Goal: Task Accomplishment & Management: Complete application form

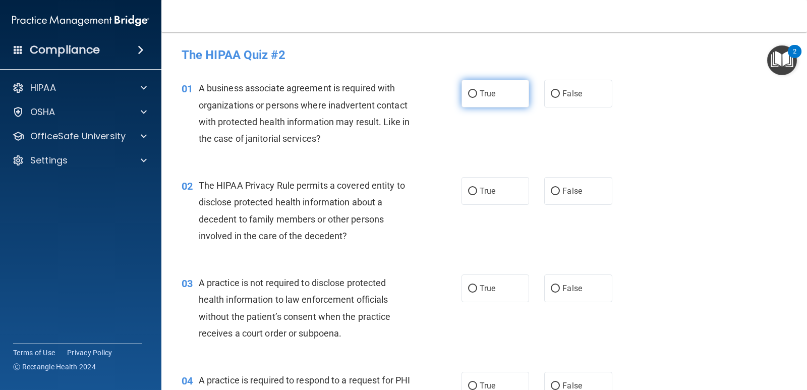
click at [470, 96] on input "True" at bounding box center [472, 94] width 9 height 8
radio input "true"
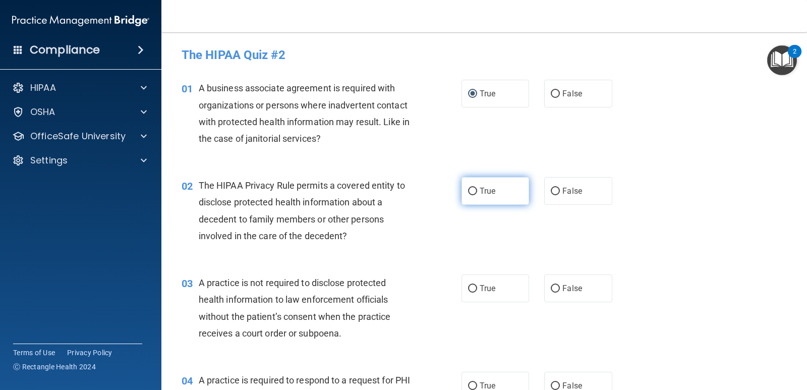
click at [500, 198] on label "True" at bounding box center [496, 191] width 68 height 28
click at [477, 195] on input "True" at bounding box center [472, 192] width 9 height 8
radio input "true"
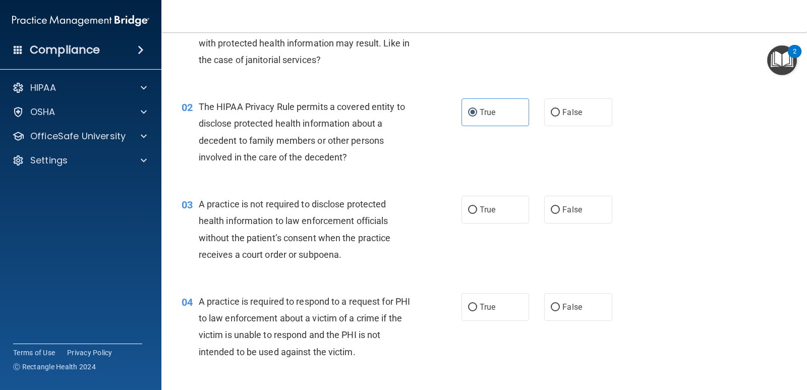
scroll to position [101, 0]
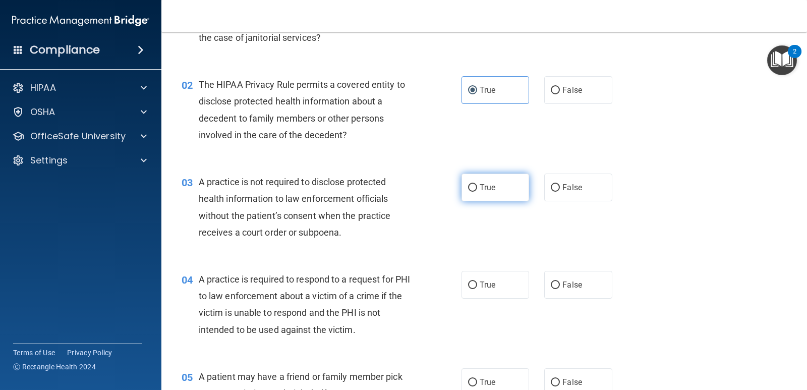
click at [480, 187] on span "True" at bounding box center [488, 188] width 16 height 10
click at [477, 187] on input "True" at bounding box center [472, 188] width 9 height 8
radio input "true"
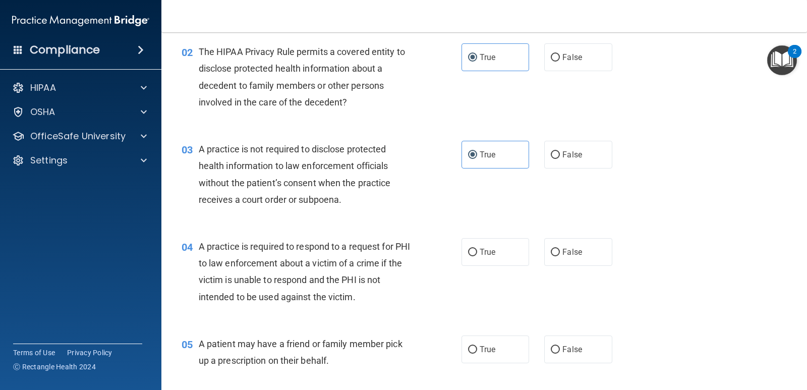
scroll to position [151, 0]
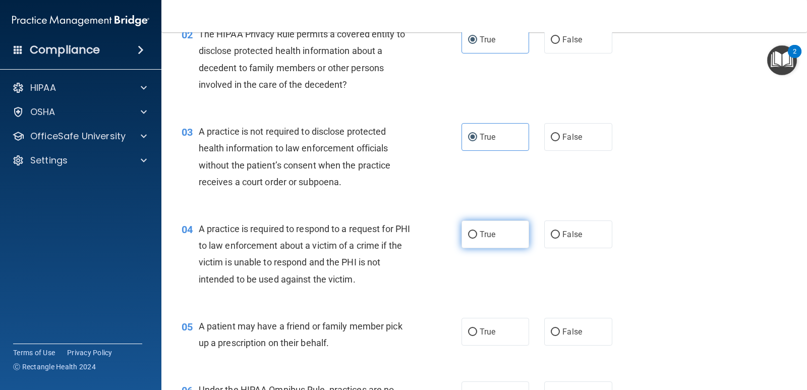
click at [473, 235] on input "True" at bounding box center [472, 235] width 9 height 8
radio input "true"
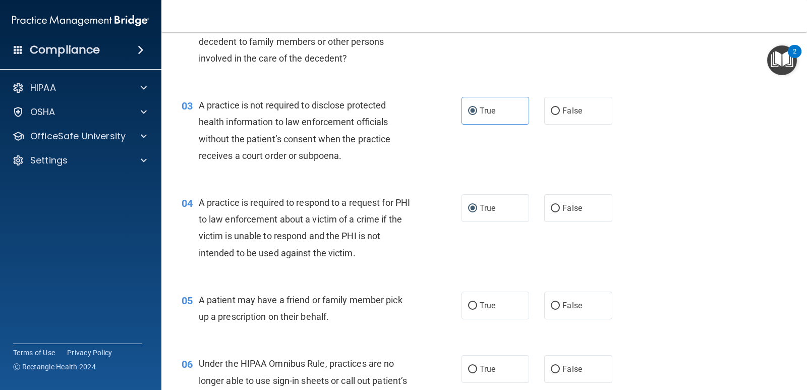
scroll to position [202, 0]
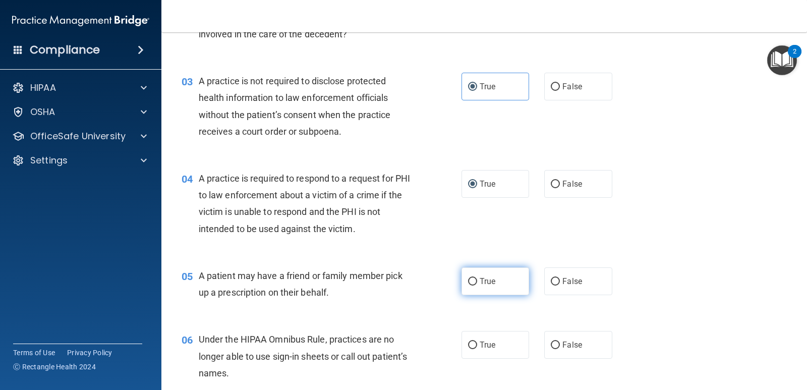
click at [505, 291] on label "True" at bounding box center [496, 281] width 68 height 28
click at [477, 285] on input "True" at bounding box center [472, 282] width 9 height 8
radio input "true"
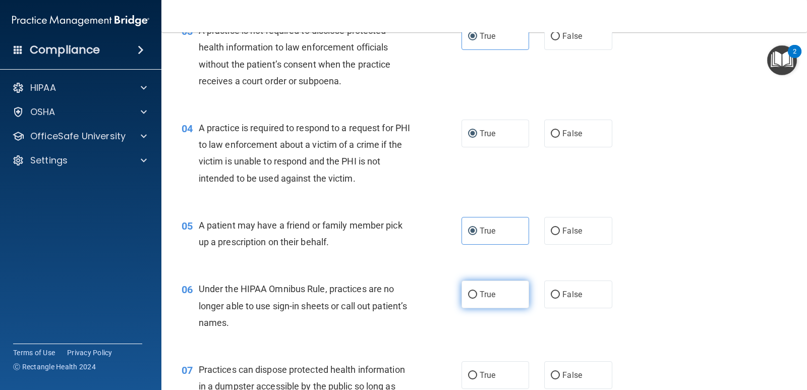
click at [469, 293] on input "True" at bounding box center [472, 295] width 9 height 8
radio input "true"
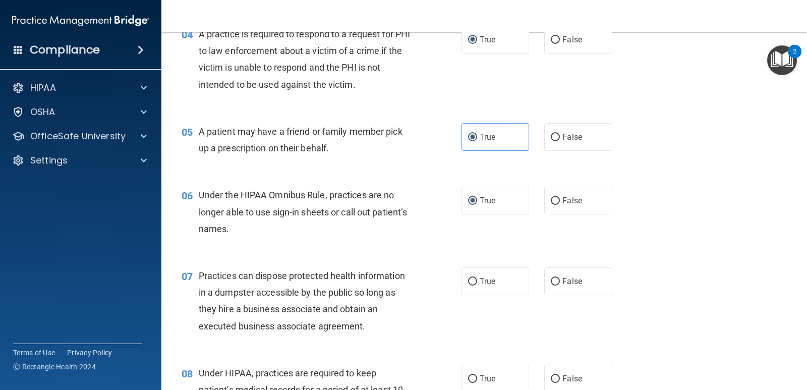
scroll to position [353, 0]
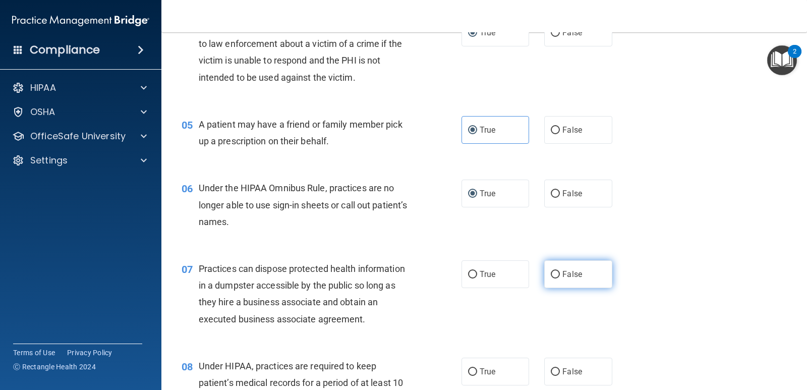
click at [562, 274] on span "False" at bounding box center [572, 274] width 20 height 10
click at [560, 274] on input "False" at bounding box center [555, 275] width 9 height 8
radio input "true"
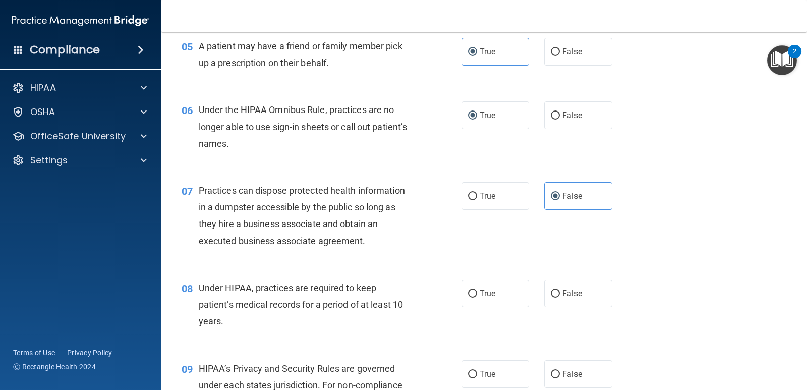
scroll to position [454, 0]
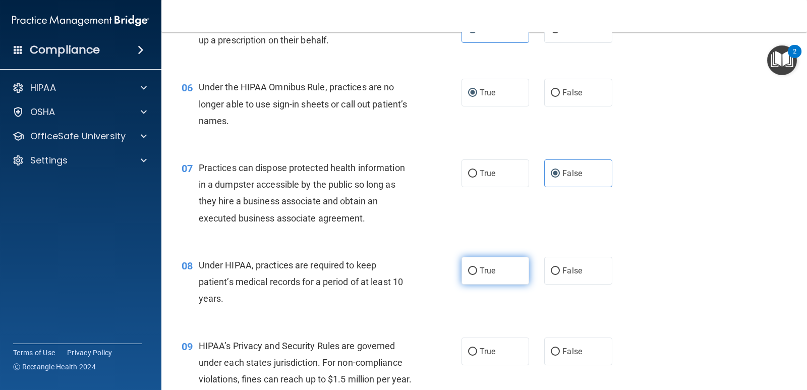
click at [480, 270] on span "True" at bounding box center [488, 271] width 16 height 10
click at [477, 270] on input "True" at bounding box center [472, 271] width 9 height 8
radio input "true"
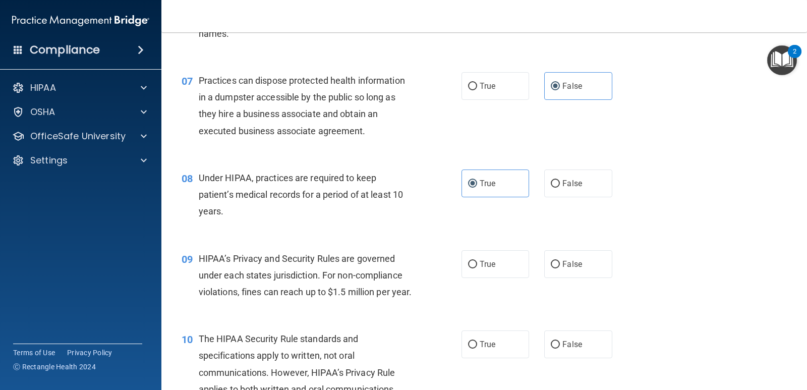
scroll to position [555, 0]
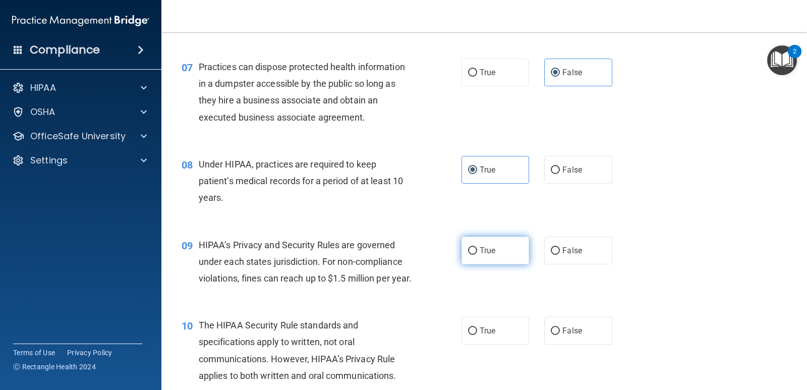
click at [485, 254] on span "True" at bounding box center [488, 251] width 16 height 10
click at [477, 254] on input "True" at bounding box center [472, 251] width 9 height 8
radio input "true"
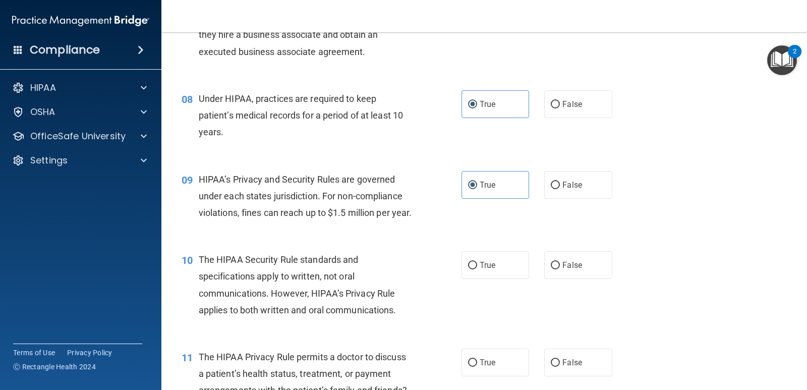
scroll to position [706, 0]
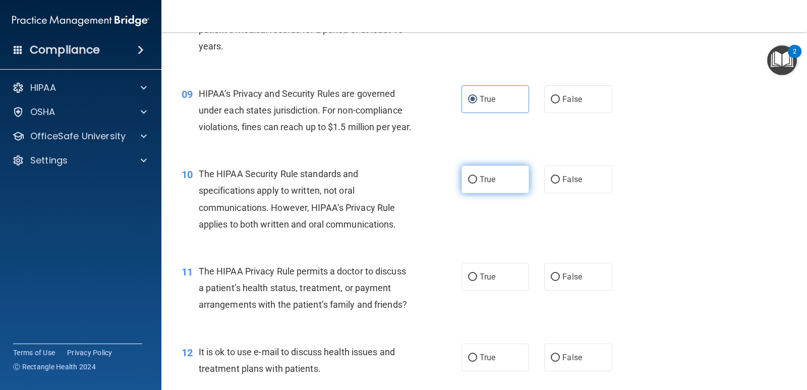
click at [475, 193] on label "True" at bounding box center [496, 179] width 68 height 28
click at [475, 184] on input "True" at bounding box center [472, 180] width 9 height 8
radio input "true"
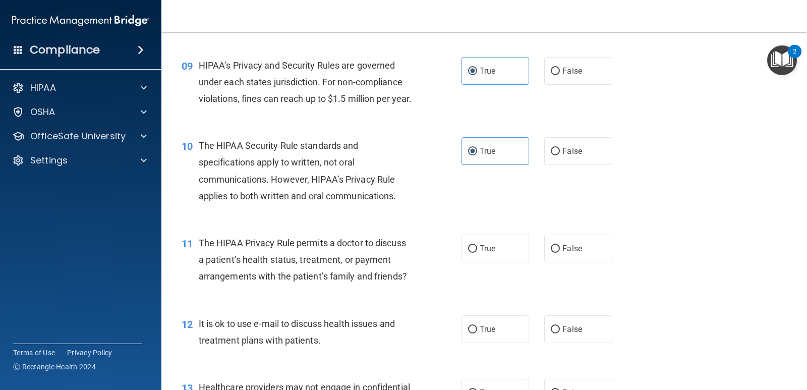
scroll to position [757, 0]
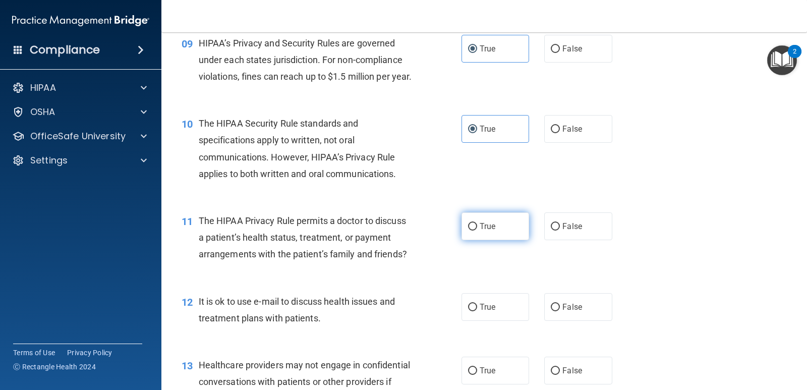
click at [508, 240] on label "True" at bounding box center [496, 226] width 68 height 28
click at [477, 231] on input "True" at bounding box center [472, 227] width 9 height 8
radio input "true"
click at [569, 240] on label "False" at bounding box center [578, 226] width 68 height 28
click at [560, 231] on input "False" at bounding box center [555, 227] width 9 height 8
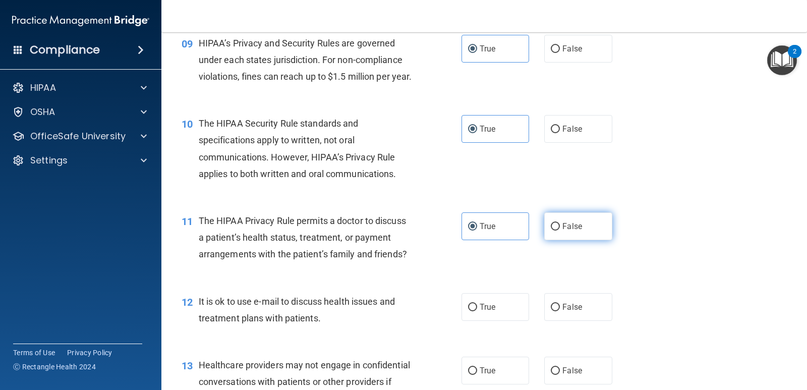
radio input "true"
click at [519, 240] on label "True" at bounding box center [496, 226] width 68 height 28
click at [477, 231] on input "True" at bounding box center [472, 227] width 9 height 8
radio input "true"
radio input "false"
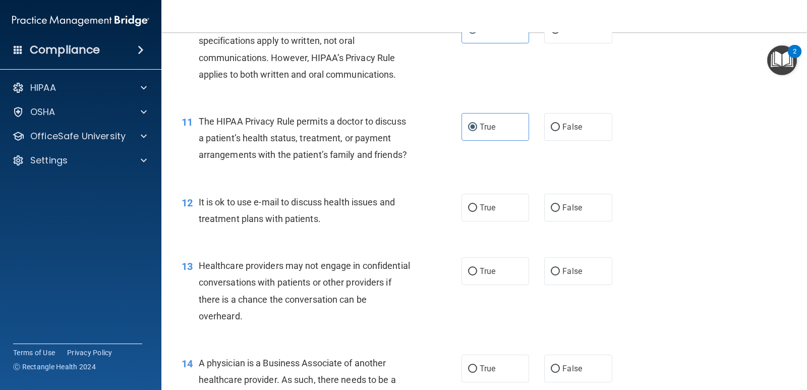
scroll to position [857, 0]
click at [565, 211] on span "False" at bounding box center [572, 206] width 20 height 10
click at [560, 210] on input "False" at bounding box center [555, 207] width 9 height 8
radio input "true"
click at [473, 274] on input "True" at bounding box center [472, 270] width 9 height 8
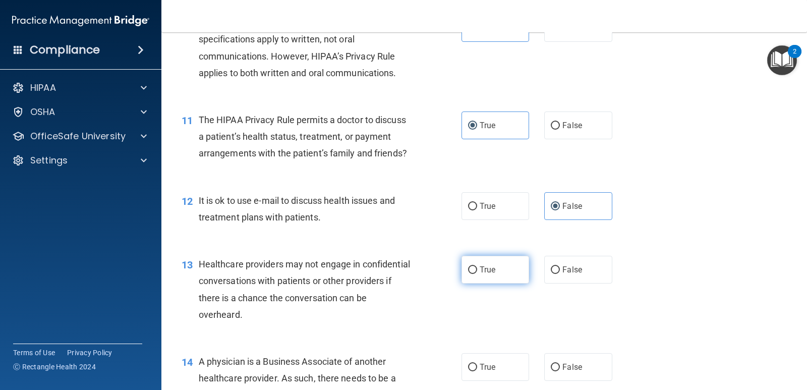
radio input "true"
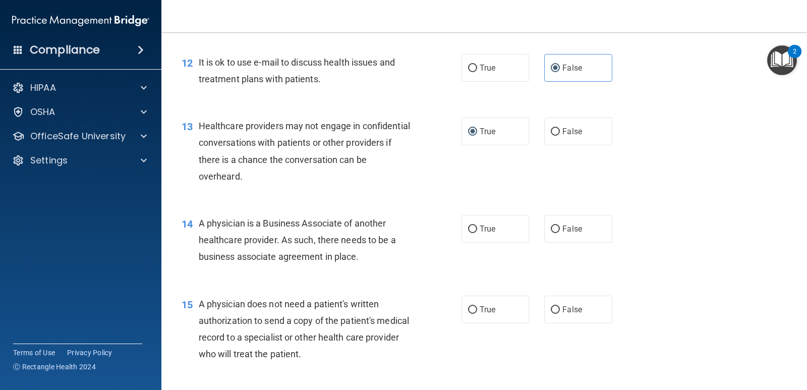
scroll to position [1009, 0]
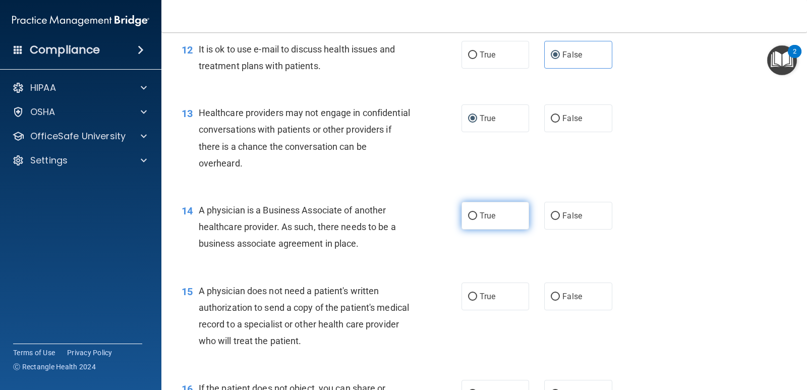
drag, startPoint x: 472, startPoint y: 233, endPoint x: 464, endPoint y: 236, distance: 8.1
click at [469, 220] on input "True" at bounding box center [472, 216] width 9 height 8
radio input "true"
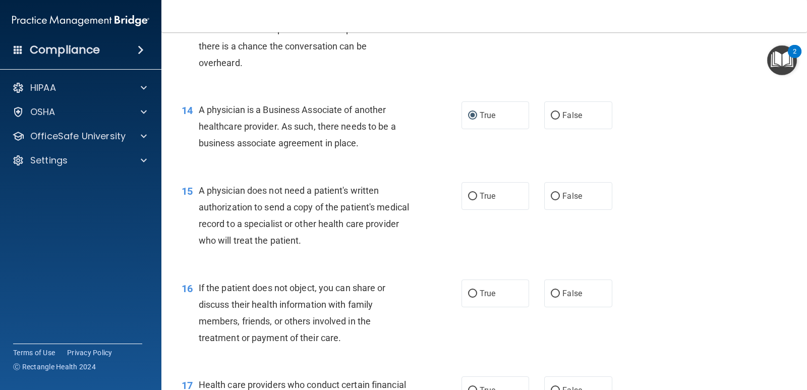
scroll to position [1110, 0]
drag, startPoint x: 471, startPoint y: 206, endPoint x: 460, endPoint y: 210, distance: 11.8
click at [470, 207] on label "True" at bounding box center [496, 196] width 68 height 28
click at [470, 200] on input "True" at bounding box center [472, 196] width 9 height 8
radio input "true"
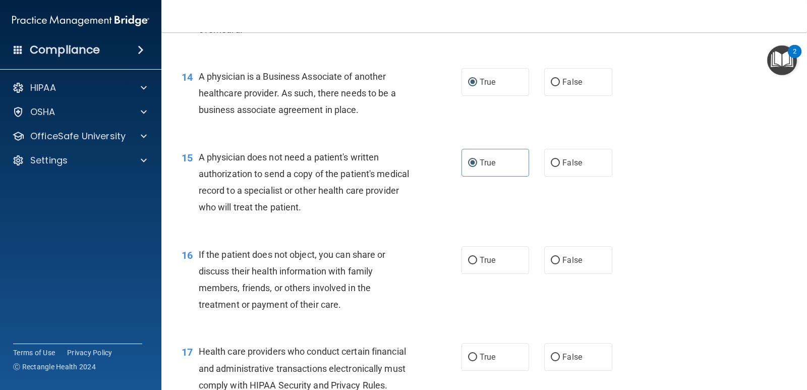
scroll to position [1160, 0]
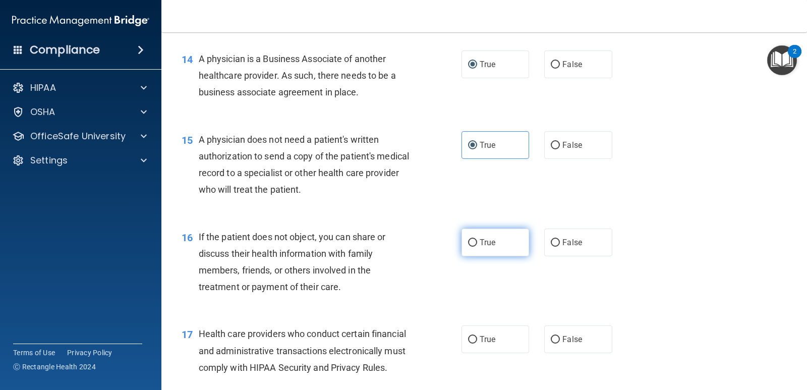
click at [482, 256] on label "True" at bounding box center [496, 242] width 68 height 28
click at [477, 247] on input "True" at bounding box center [472, 243] width 9 height 8
radio input "true"
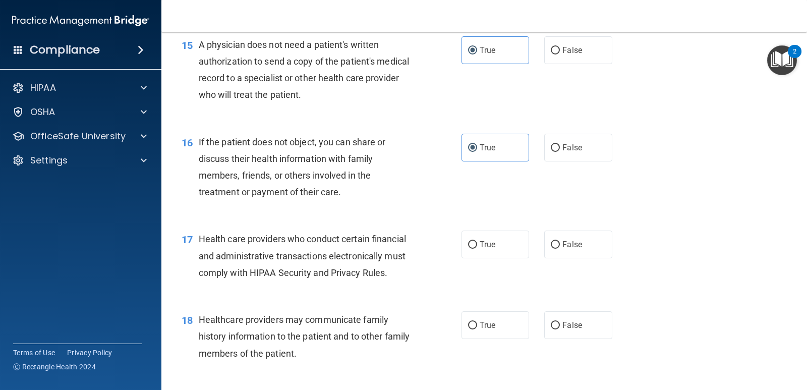
scroll to position [1261, 0]
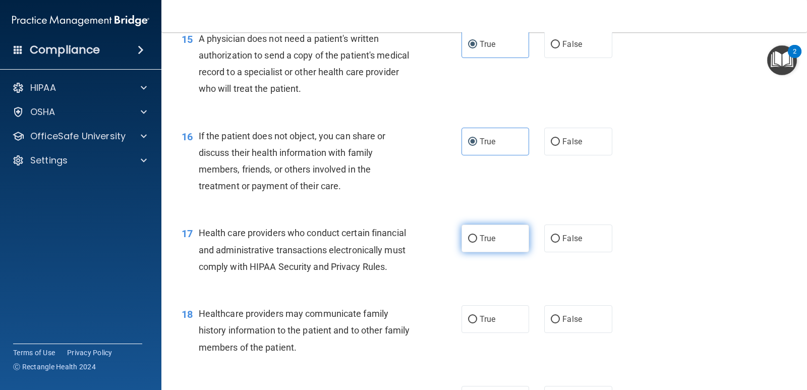
click at [510, 252] on label "True" at bounding box center [496, 238] width 68 height 28
click at [477, 243] on input "True" at bounding box center [472, 239] width 9 height 8
radio input "true"
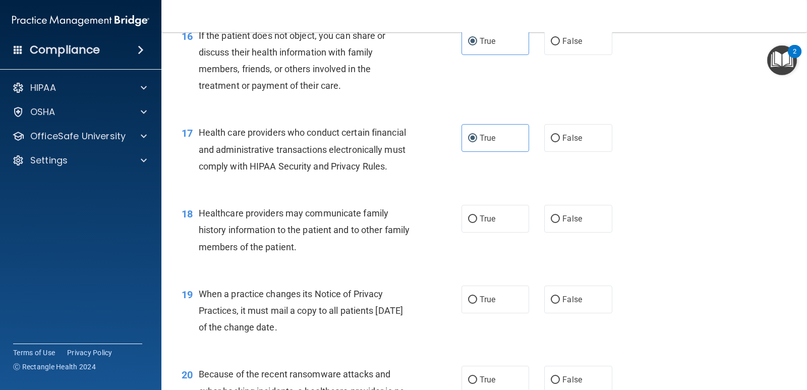
scroll to position [1362, 0]
click at [480, 223] on span "True" at bounding box center [488, 218] width 16 height 10
click at [477, 222] on input "True" at bounding box center [472, 219] width 9 height 8
radio input "true"
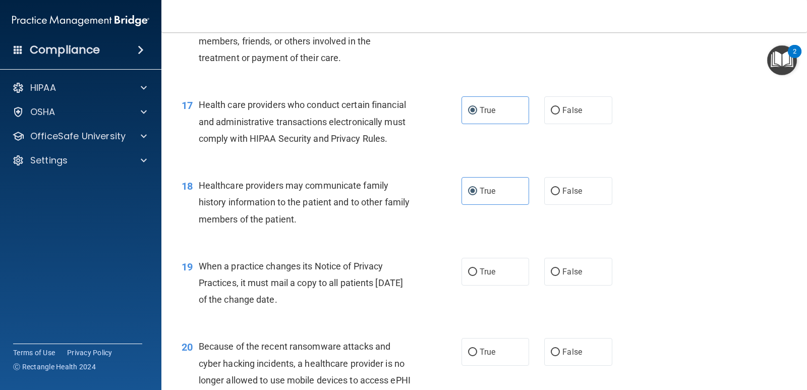
scroll to position [1412, 0]
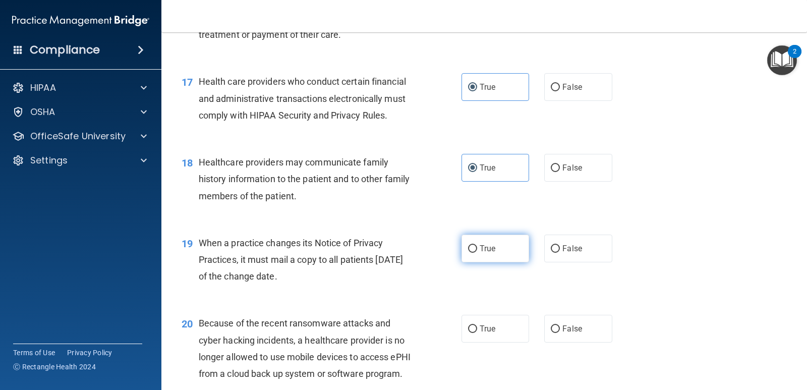
drag, startPoint x: 506, startPoint y: 263, endPoint x: 478, endPoint y: 270, distance: 29.2
click at [506, 262] on label "True" at bounding box center [496, 249] width 68 height 28
click at [477, 253] on input "True" at bounding box center [472, 249] width 9 height 8
radio input "true"
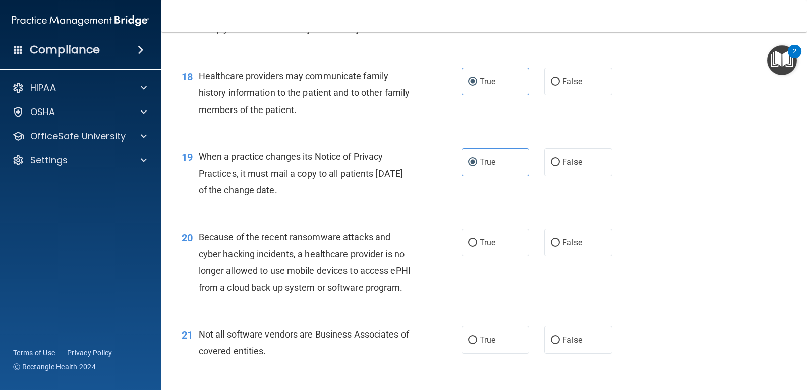
scroll to position [1513, 0]
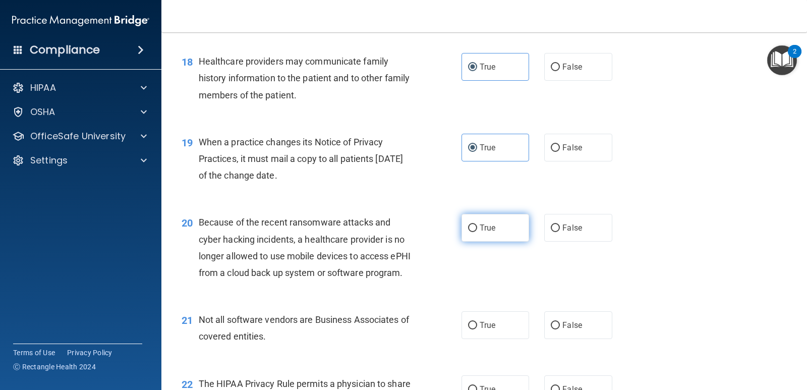
click at [462, 242] on label "True" at bounding box center [496, 228] width 68 height 28
click at [468, 232] on input "True" at bounding box center [472, 228] width 9 height 8
radio input "true"
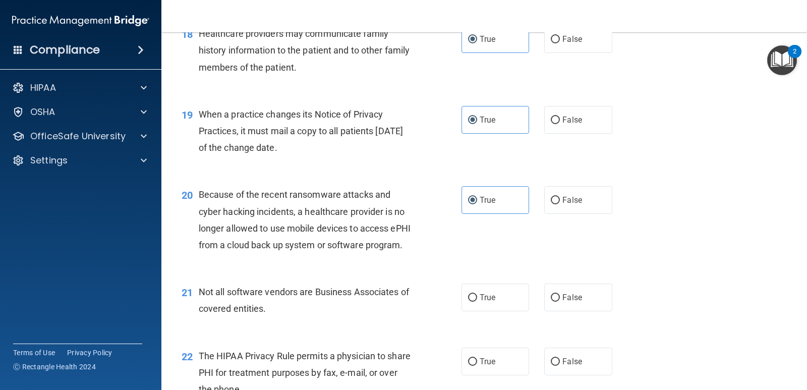
scroll to position [1564, 0]
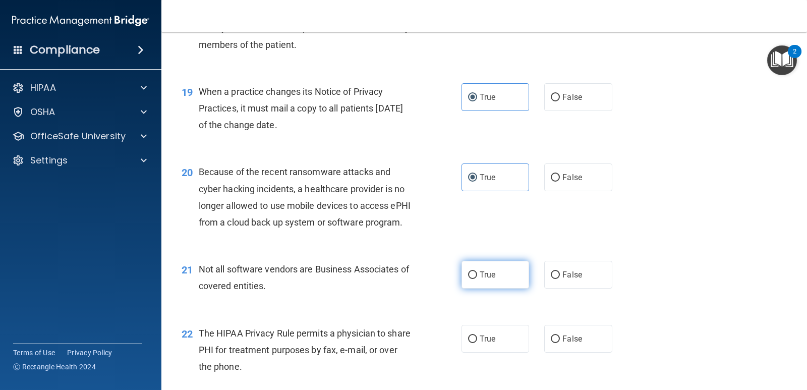
click at [488, 289] on label "True" at bounding box center [496, 275] width 68 height 28
click at [477, 279] on input "True" at bounding box center [472, 275] width 9 height 8
radio input "true"
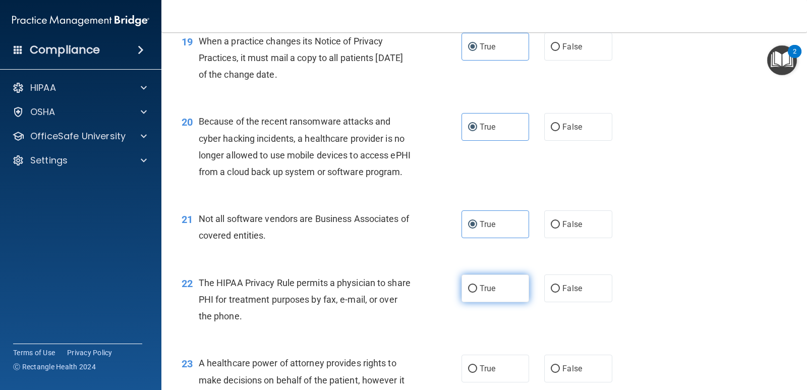
click at [479, 302] on label "True" at bounding box center [496, 288] width 68 height 28
click at [477, 293] on input "True" at bounding box center [472, 289] width 9 height 8
radio input "true"
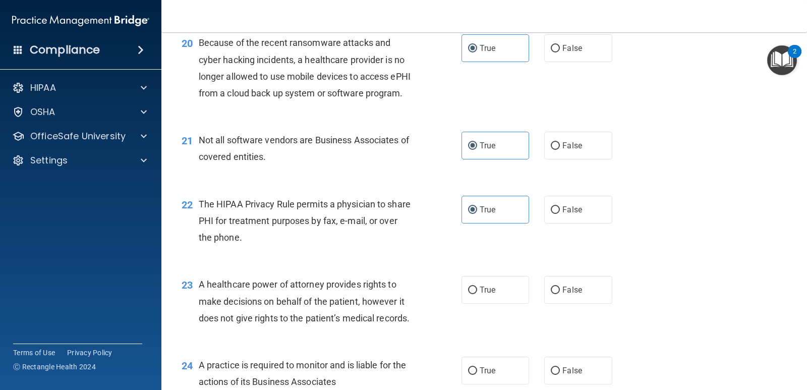
scroll to position [1715, 0]
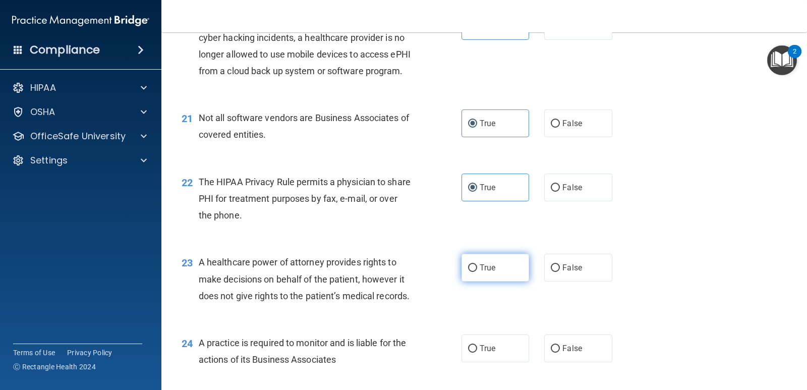
click at [482, 281] on label "True" at bounding box center [496, 268] width 68 height 28
click at [477, 272] on input "True" at bounding box center [472, 268] width 9 height 8
radio input "true"
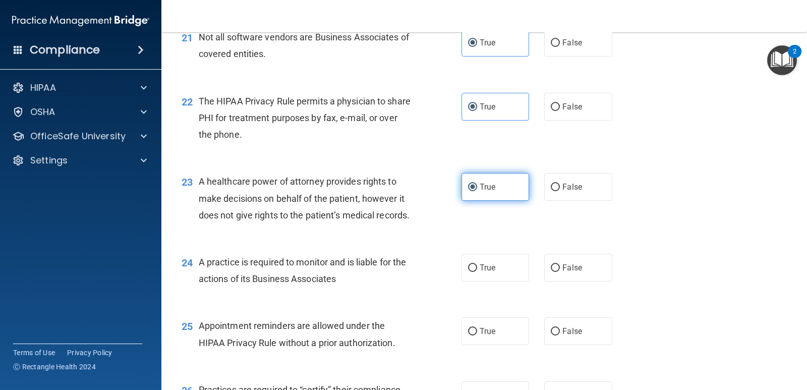
scroll to position [1816, 0]
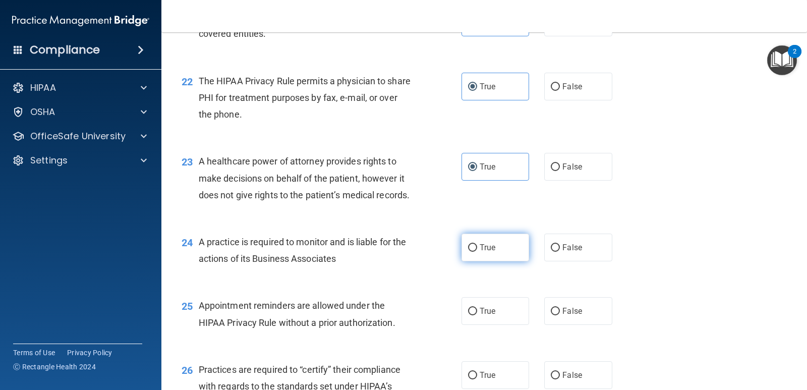
click at [488, 261] on label "True" at bounding box center [496, 248] width 68 height 28
click at [477, 252] on input "True" at bounding box center [472, 248] width 9 height 8
radio input "true"
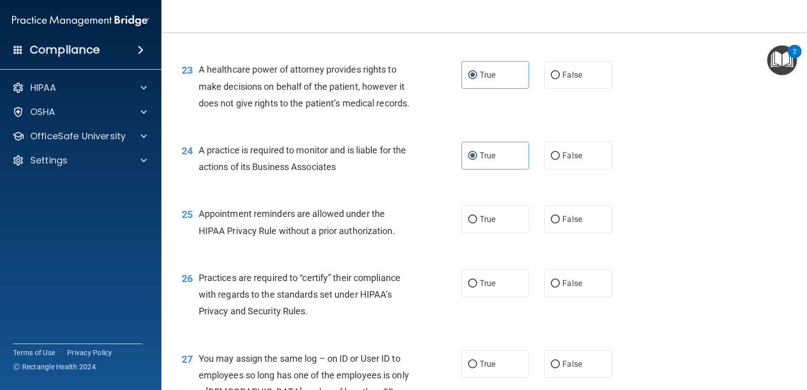
scroll to position [1917, 0]
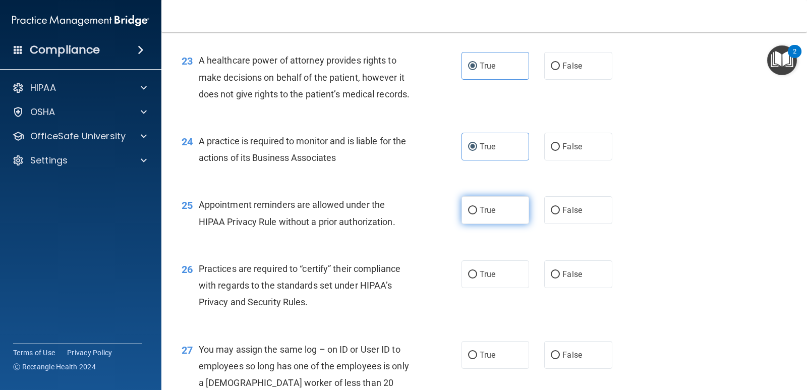
click at [472, 214] on input "True" at bounding box center [472, 211] width 9 height 8
radio input "true"
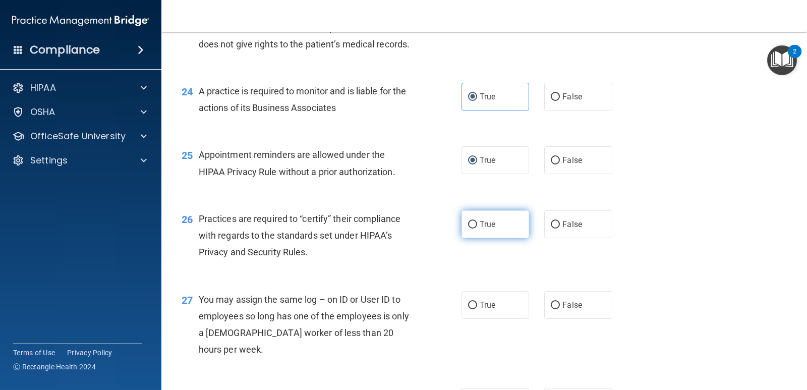
scroll to position [1967, 0]
click at [471, 228] on input "True" at bounding box center [472, 224] width 9 height 8
radio input "true"
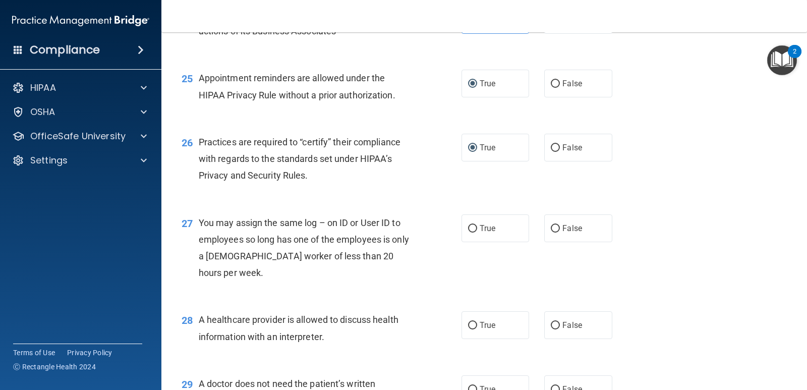
scroll to position [2068, 0]
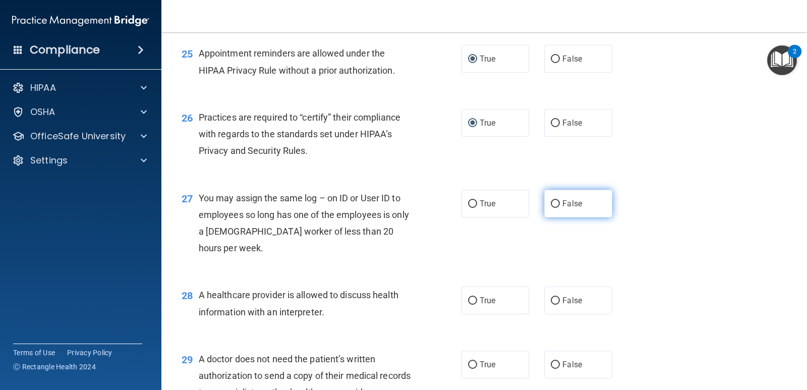
click at [562, 208] on span "False" at bounding box center [572, 204] width 20 height 10
click at [560, 208] on input "False" at bounding box center [555, 204] width 9 height 8
radio input "true"
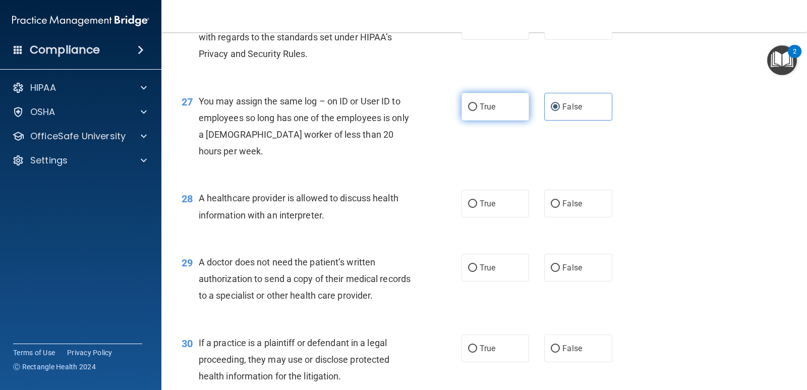
scroll to position [2169, 0]
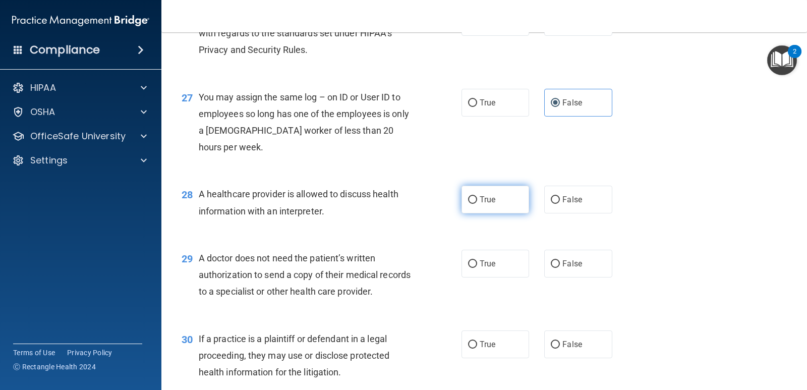
click at [483, 213] on label "True" at bounding box center [496, 200] width 68 height 28
click at [477, 204] on input "True" at bounding box center [472, 200] width 9 height 8
radio input "true"
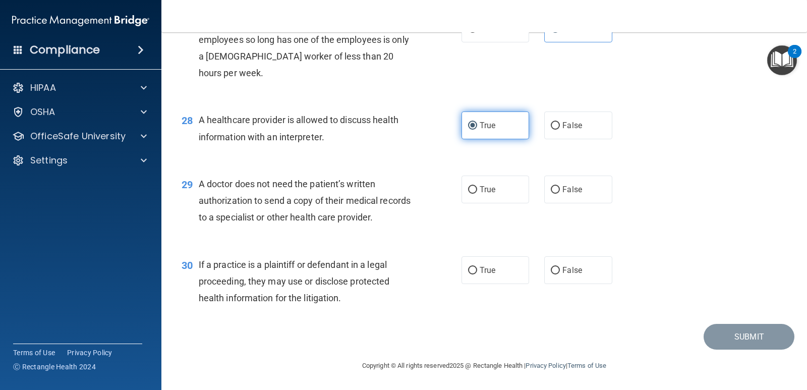
scroll to position [2270, 0]
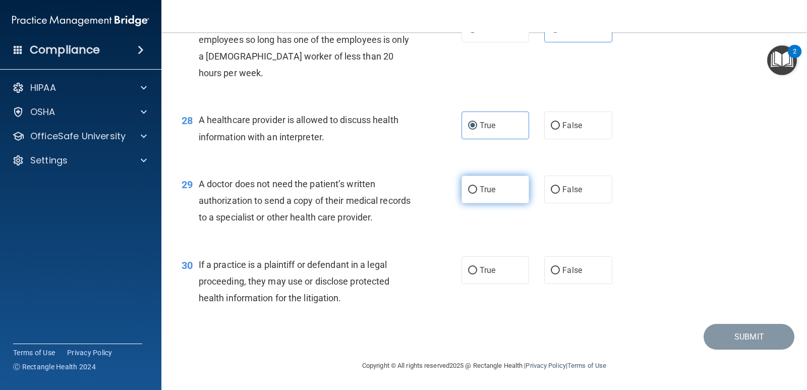
click at [476, 203] on label "True" at bounding box center [496, 190] width 68 height 28
click at [476, 194] on input "True" at bounding box center [472, 190] width 9 height 8
radio input "true"
click at [498, 266] on label "True" at bounding box center [496, 270] width 68 height 28
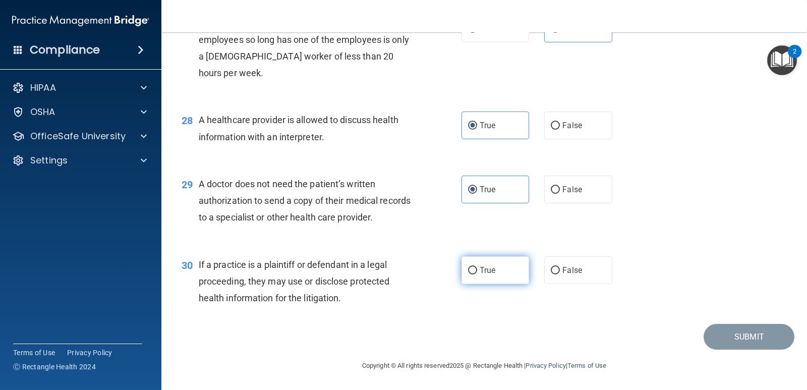
click at [477, 267] on input "True" at bounding box center [472, 271] width 9 height 8
radio input "true"
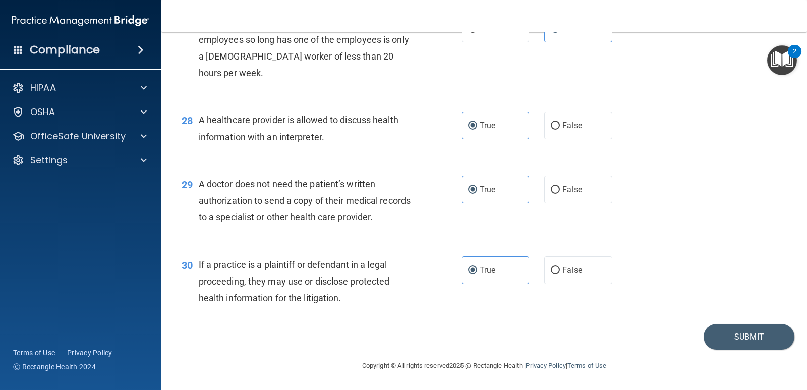
click at [719, 350] on footer "Copyright © All rights reserved 2025 @ Rectangle Health | Privacy Policy | Term…" at bounding box center [484, 365] width 605 height 30
click at [722, 345] on button "Submit" at bounding box center [749, 337] width 91 height 26
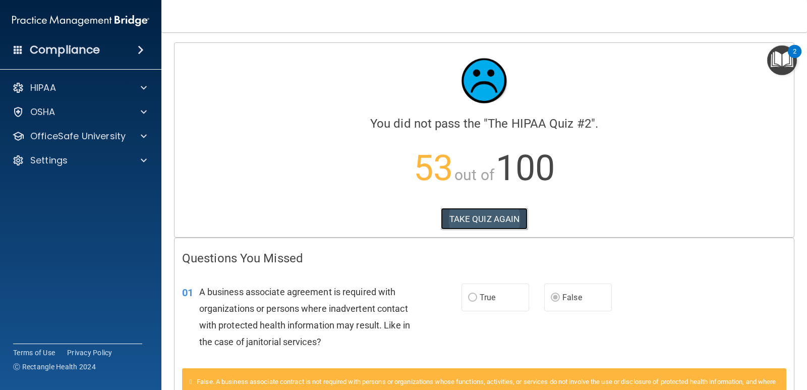
click at [476, 219] on button "TAKE QUIZ AGAIN" at bounding box center [484, 219] width 87 height 22
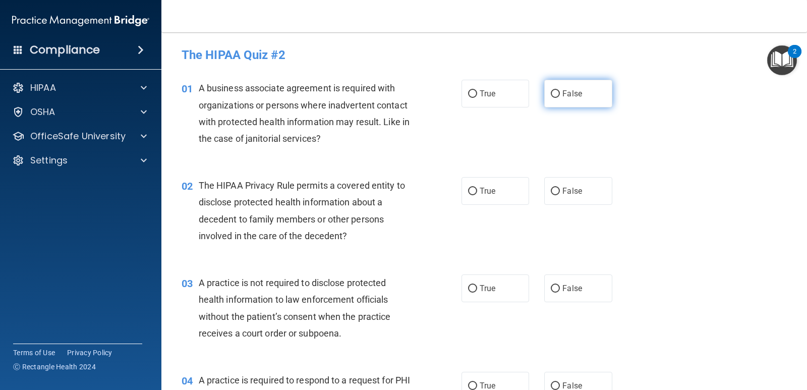
click at [555, 92] on input "False" at bounding box center [555, 94] width 9 height 8
radio input "true"
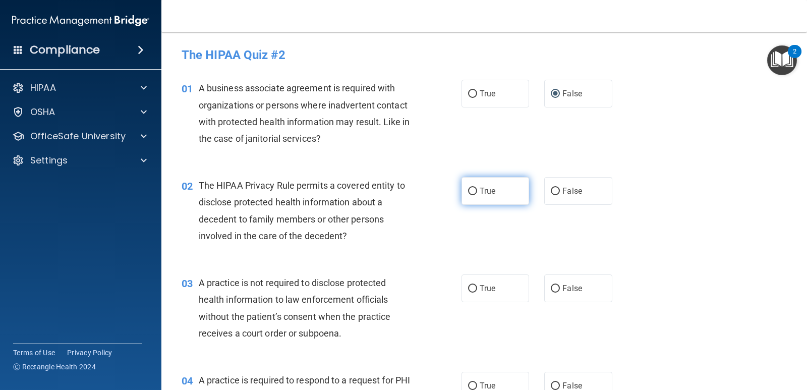
click at [480, 192] on span "True" at bounding box center [488, 191] width 16 height 10
click at [477, 192] on input "True" at bounding box center [472, 192] width 9 height 8
radio input "true"
click at [562, 286] on span "False" at bounding box center [572, 288] width 20 height 10
click at [559, 286] on input "False" at bounding box center [555, 289] width 9 height 8
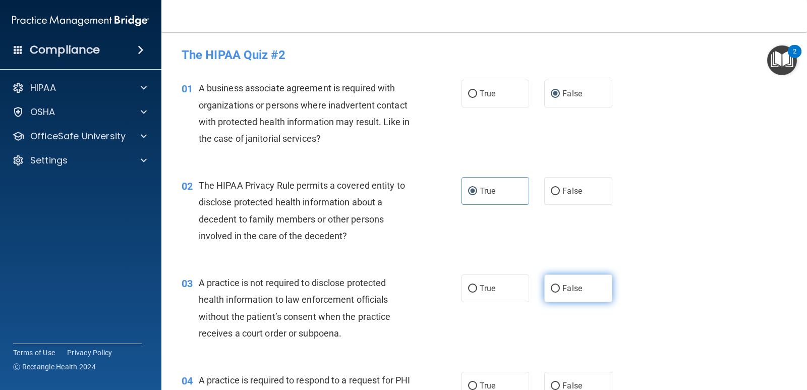
radio input "true"
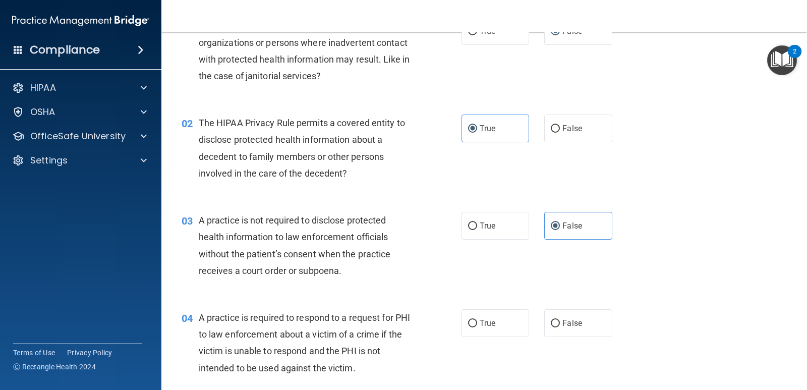
scroll to position [101, 0]
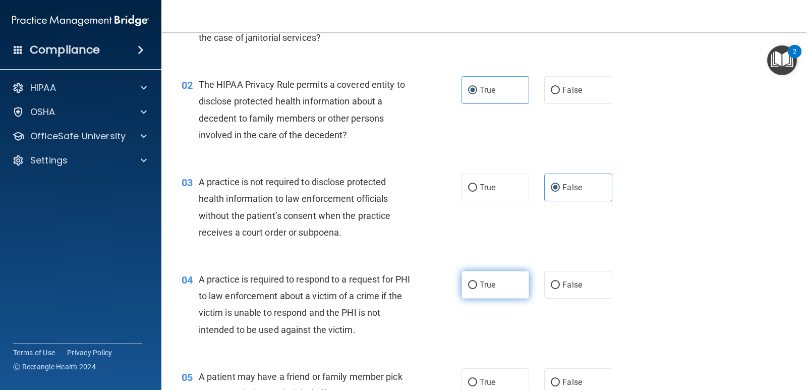
click at [481, 284] on span "True" at bounding box center [488, 285] width 16 height 10
click at [477, 284] on input "True" at bounding box center [472, 285] width 9 height 8
radio input "true"
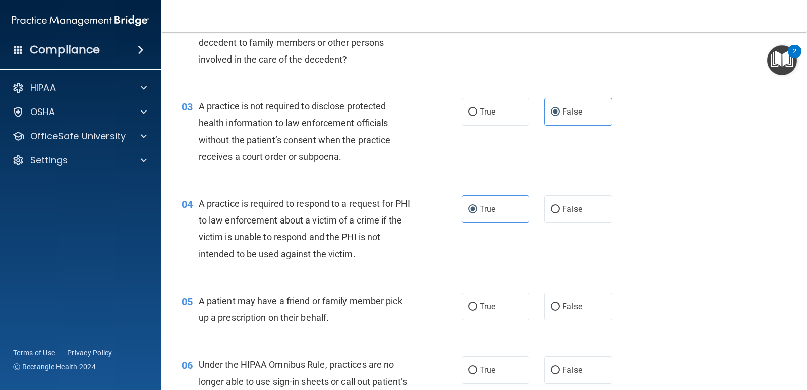
scroll to position [202, 0]
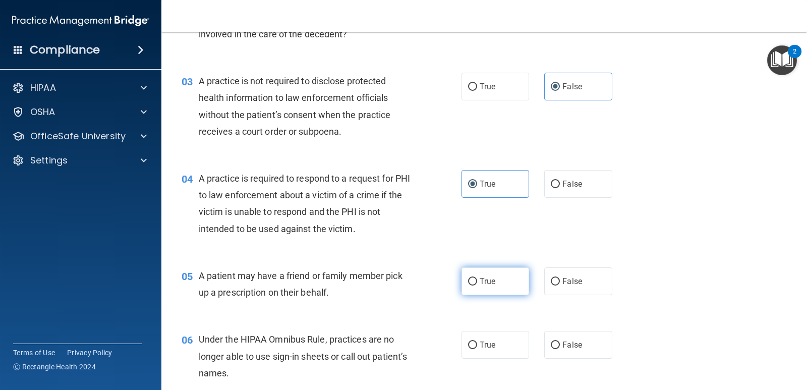
click at [468, 278] on input "True" at bounding box center [472, 282] width 9 height 8
radio input "true"
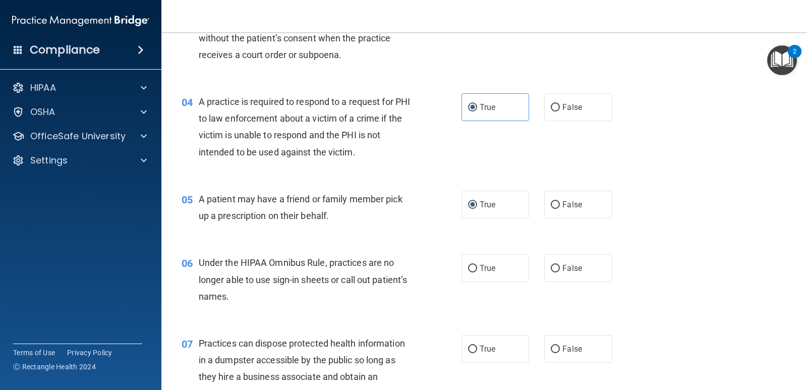
scroll to position [303, 0]
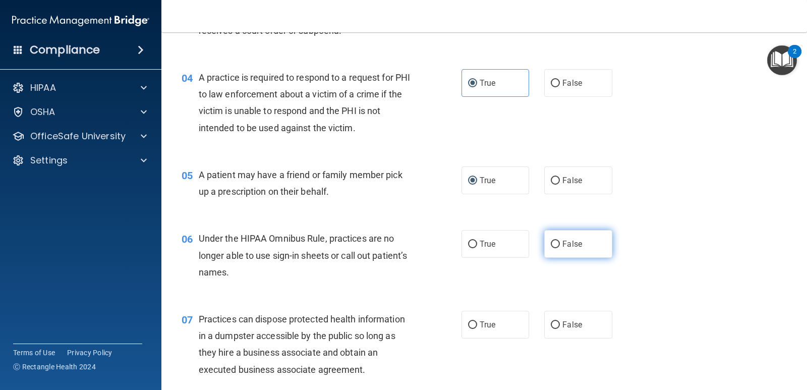
click at [565, 239] on label "False" at bounding box center [578, 244] width 68 height 28
click at [560, 241] on input "False" at bounding box center [555, 245] width 9 height 8
radio input "true"
click at [468, 326] on input "True" at bounding box center [472, 325] width 9 height 8
radio input "true"
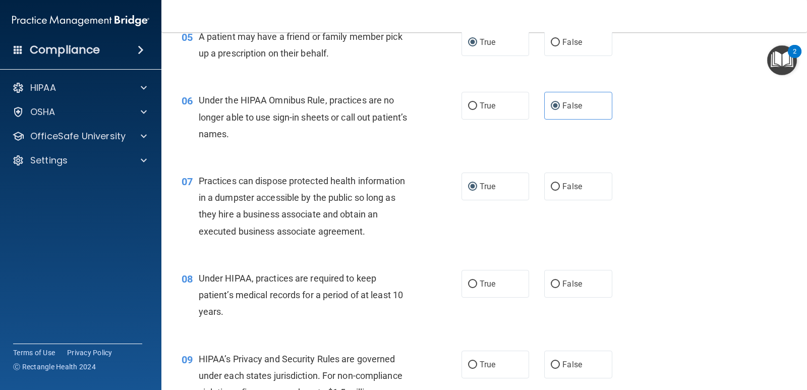
scroll to position [454, 0]
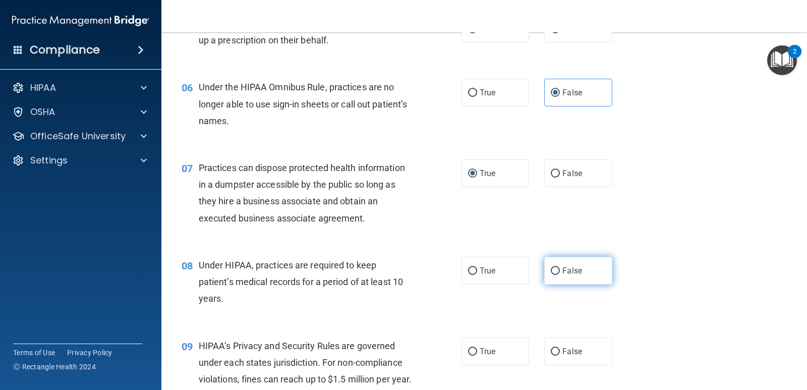
click at [567, 276] on label "False" at bounding box center [578, 271] width 68 height 28
click at [560, 275] on input "False" at bounding box center [555, 271] width 9 height 8
radio input "true"
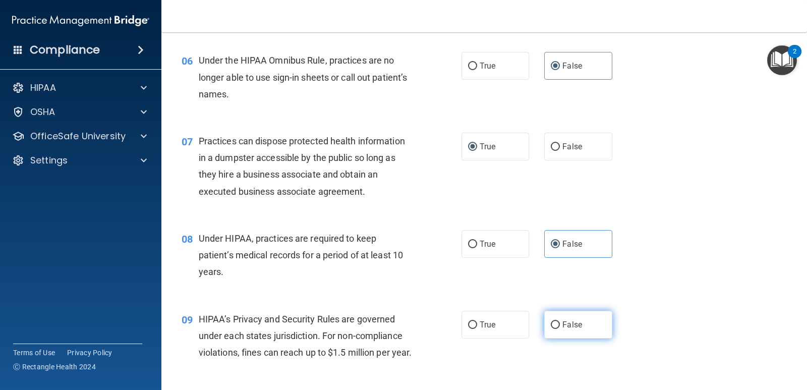
scroll to position [555, 0]
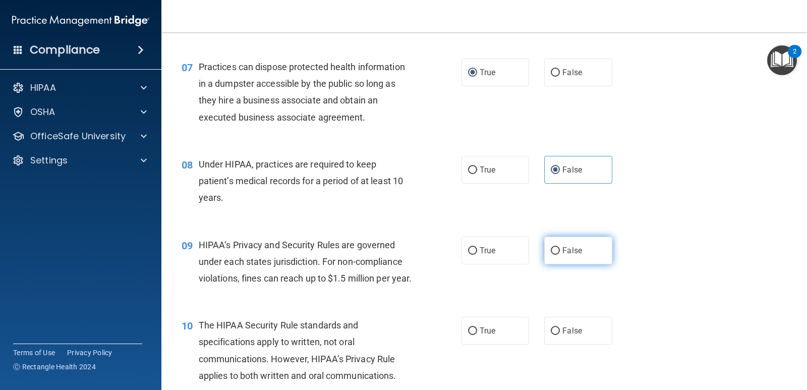
click at [556, 258] on label "False" at bounding box center [578, 251] width 68 height 28
click at [556, 255] on input "False" at bounding box center [555, 251] width 9 height 8
radio input "true"
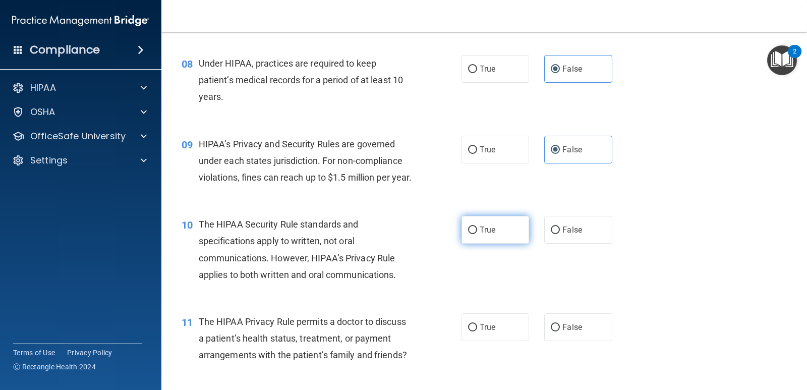
click at [489, 235] on span "True" at bounding box center [488, 230] width 16 height 10
click at [477, 234] on input "True" at bounding box center [472, 230] width 9 height 8
radio input "true"
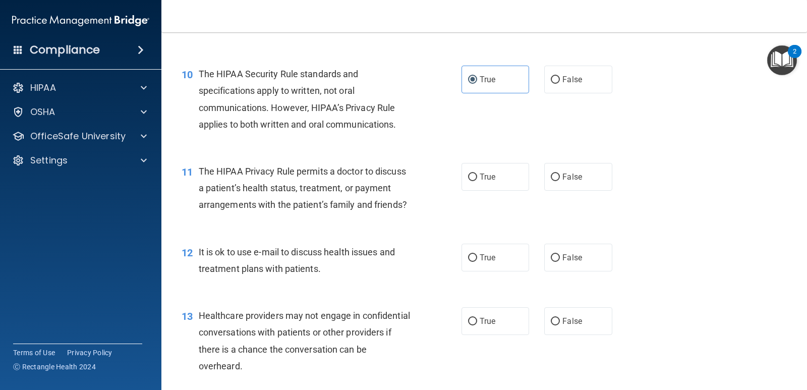
scroll to position [807, 0]
click at [479, 190] on label "True" at bounding box center [496, 176] width 68 height 28
click at [477, 180] on input "True" at bounding box center [472, 177] width 9 height 8
radio input "true"
click at [495, 266] on label "True" at bounding box center [496, 257] width 68 height 28
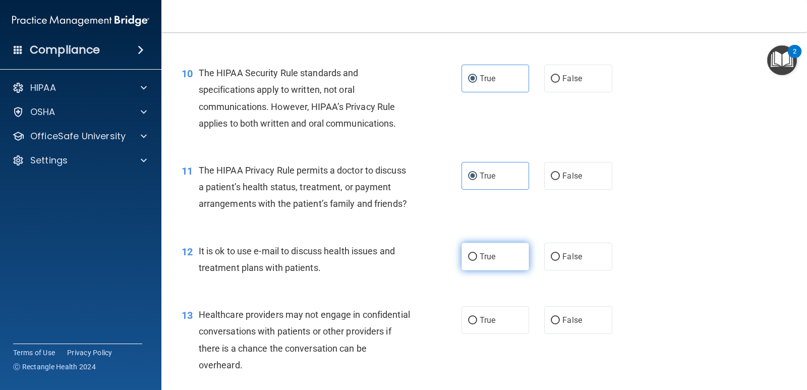
click at [477, 261] on input "True" at bounding box center [472, 257] width 9 height 8
radio input "true"
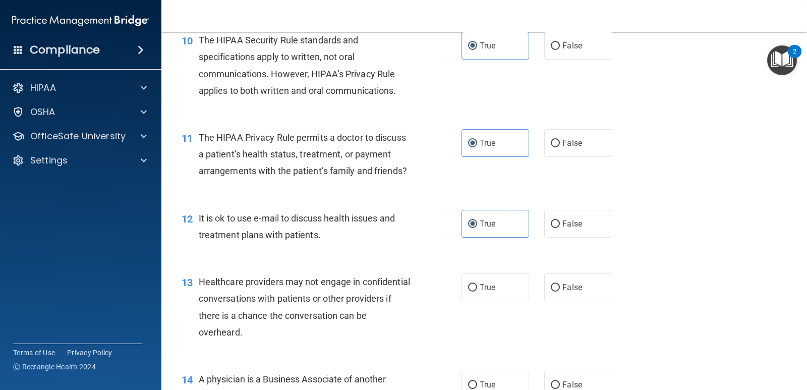
scroll to position [857, 0]
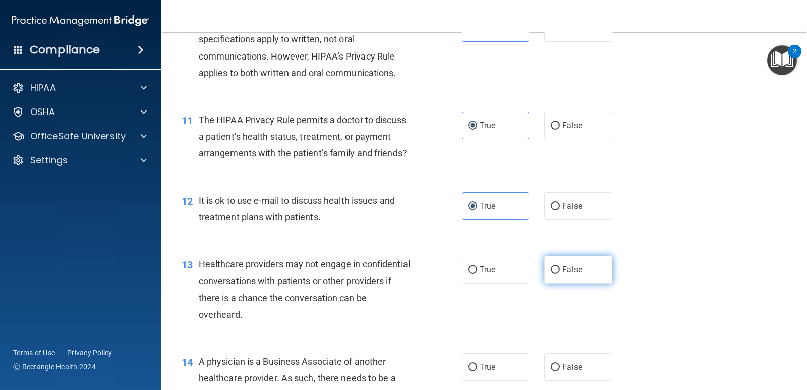
click at [566, 274] on span "False" at bounding box center [572, 270] width 20 height 10
click at [560, 274] on input "False" at bounding box center [555, 270] width 9 height 8
radio input "true"
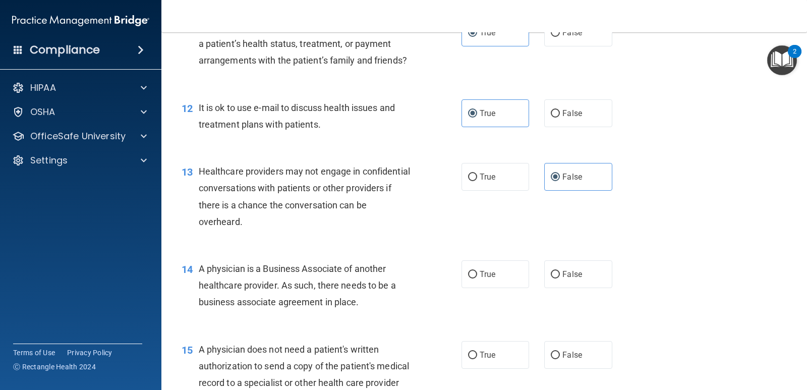
scroll to position [958, 0]
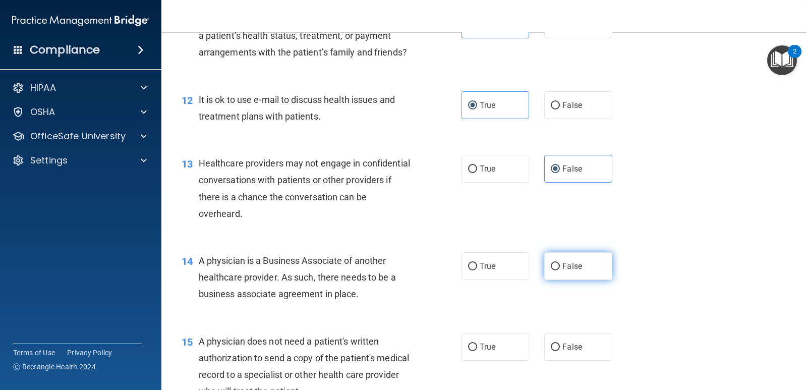
click at [551, 270] on input "False" at bounding box center [555, 267] width 9 height 8
radio input "true"
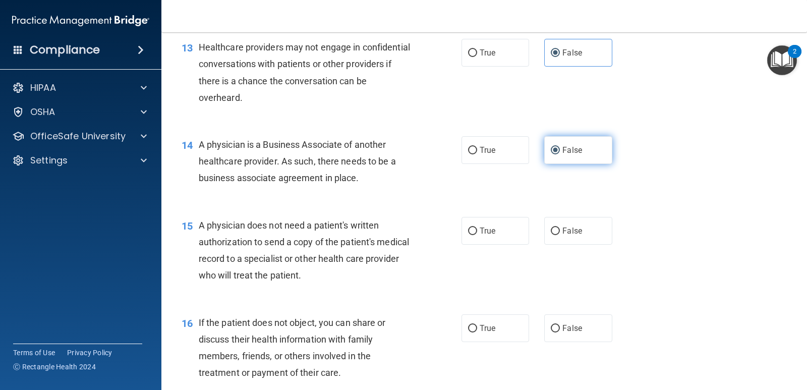
scroll to position [1110, 0]
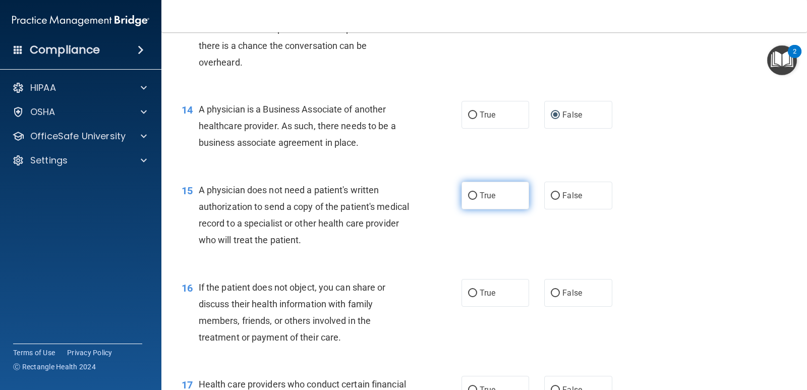
click at [478, 209] on label "True" at bounding box center [496, 196] width 68 height 28
click at [477, 200] on input "True" at bounding box center [472, 196] width 9 height 8
radio input "true"
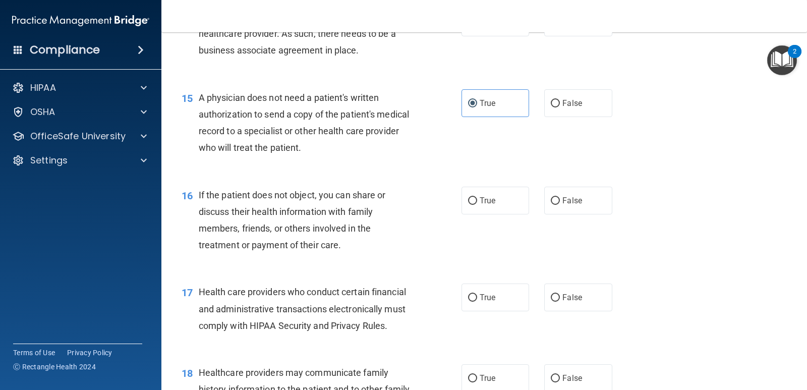
scroll to position [1211, 0]
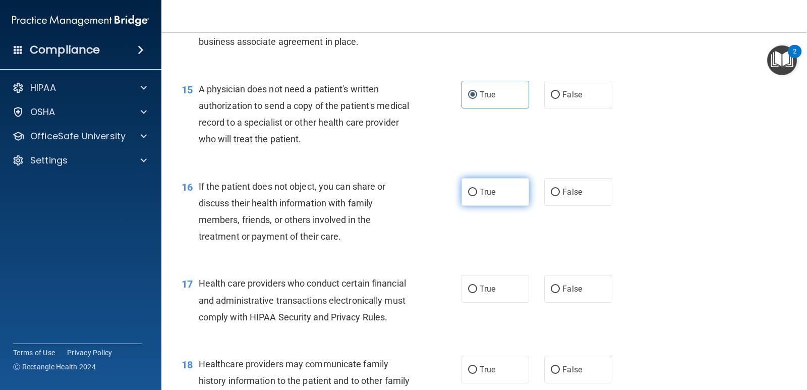
click at [488, 197] on span "True" at bounding box center [488, 192] width 16 height 10
click at [477, 196] on input "True" at bounding box center [472, 193] width 9 height 8
radio input "true"
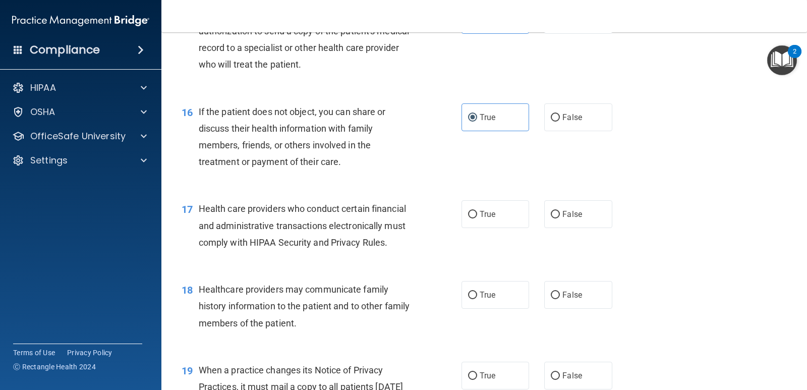
scroll to position [1311, 0]
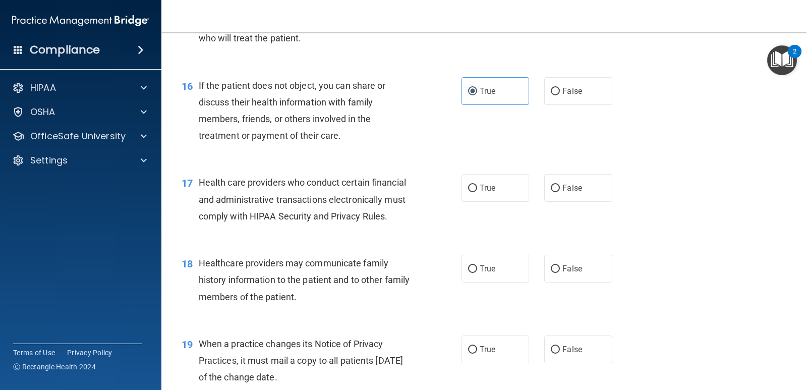
click at [481, 219] on div "17 Health care providers who conduct certain financial and administrative trans…" at bounding box center [484, 201] width 620 height 81
click at [557, 282] on label "False" at bounding box center [578, 269] width 68 height 28
click at [557, 273] on input "False" at bounding box center [555, 269] width 9 height 8
radio input "true"
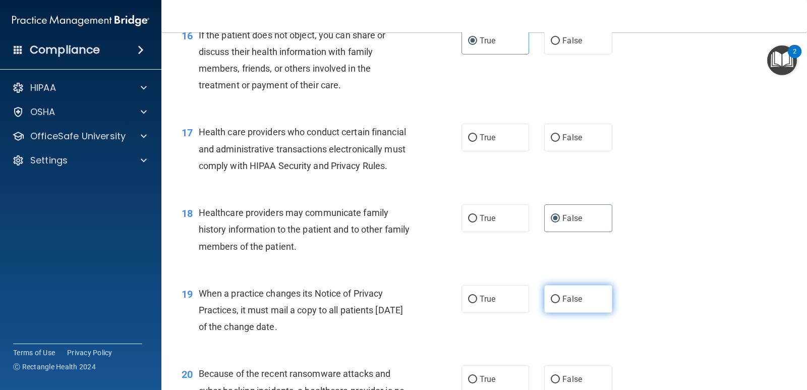
click at [552, 303] on input "False" at bounding box center [555, 300] width 9 height 8
radio input "true"
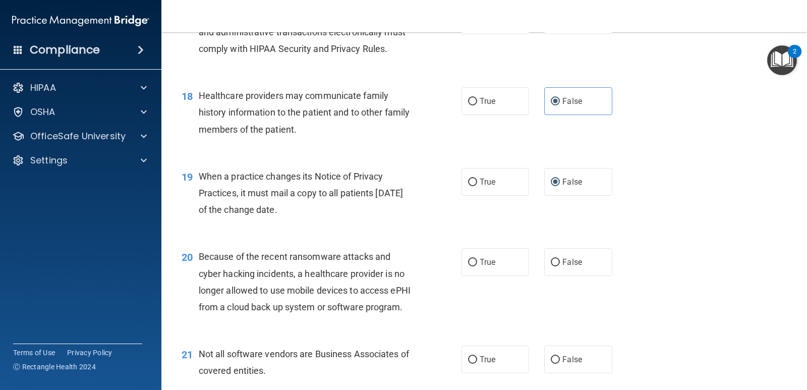
scroll to position [1513, 0]
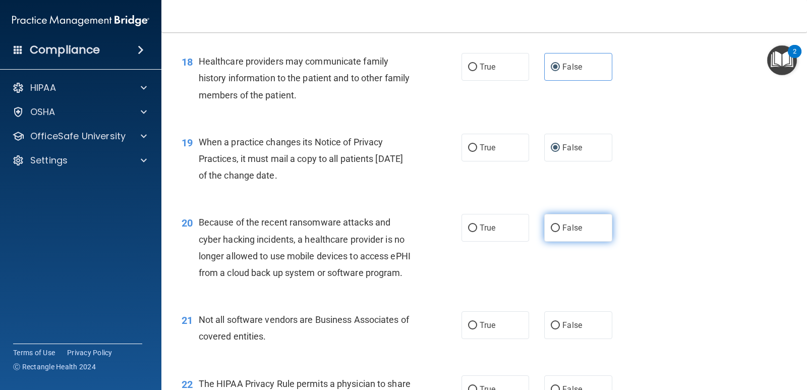
click at [553, 232] on input "False" at bounding box center [555, 228] width 9 height 8
radio input "true"
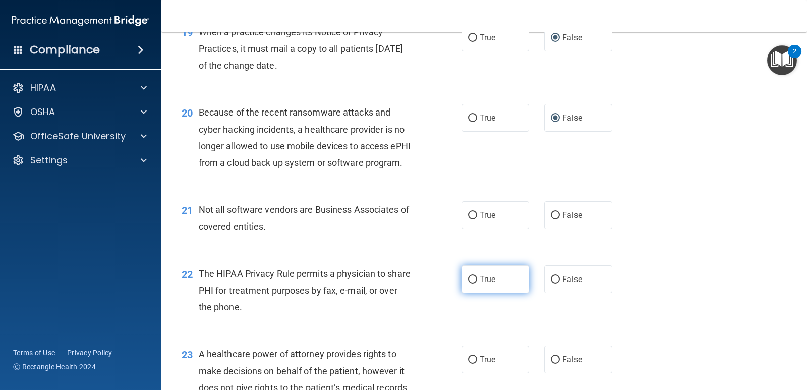
scroll to position [1665, 0]
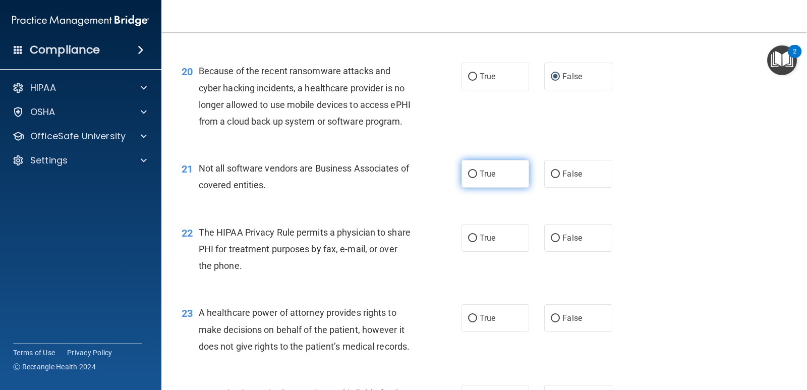
click at [480, 179] on span "True" at bounding box center [488, 174] width 16 height 10
click at [477, 178] on input "True" at bounding box center [472, 174] width 9 height 8
radio input "true"
click at [493, 252] on label "True" at bounding box center [496, 238] width 68 height 28
click at [477, 242] on input "True" at bounding box center [472, 239] width 9 height 8
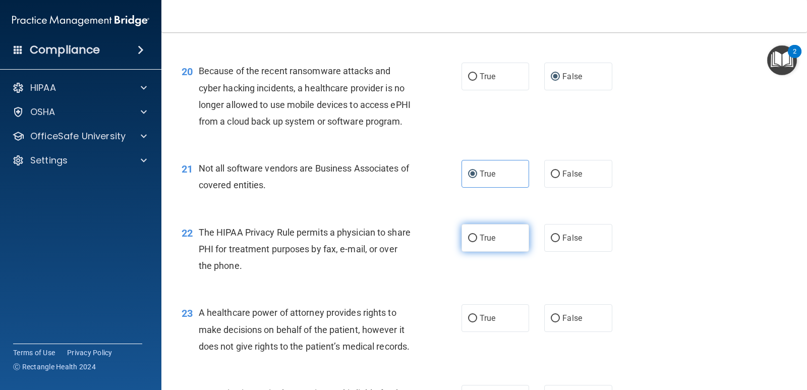
radio input "true"
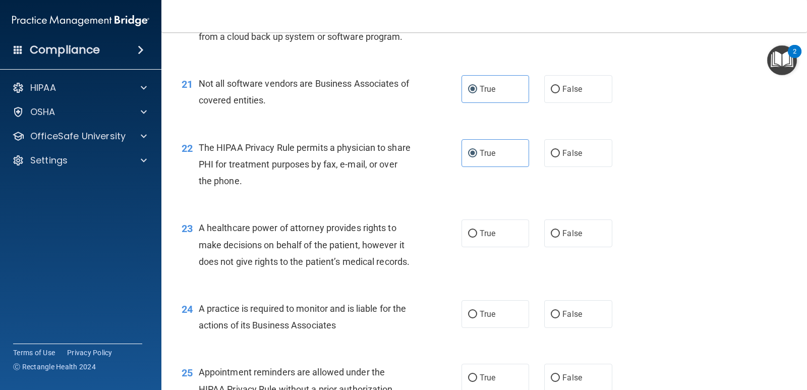
scroll to position [1765, 0]
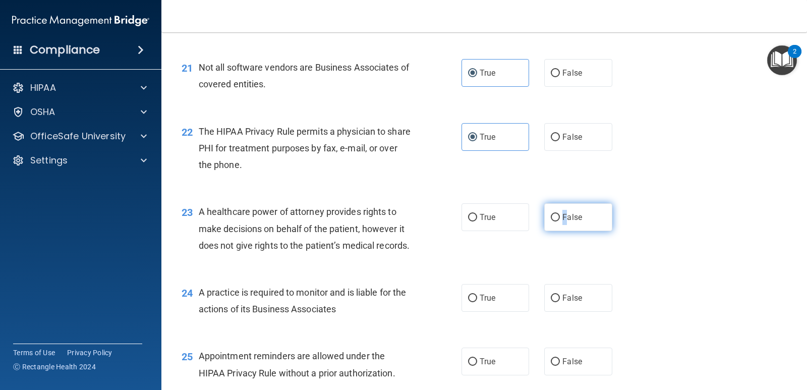
click at [560, 231] on label "False" at bounding box center [578, 217] width 68 height 28
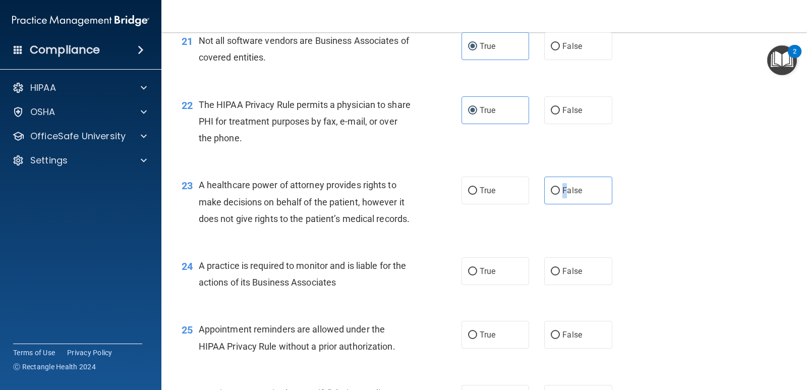
scroll to position [1816, 0]
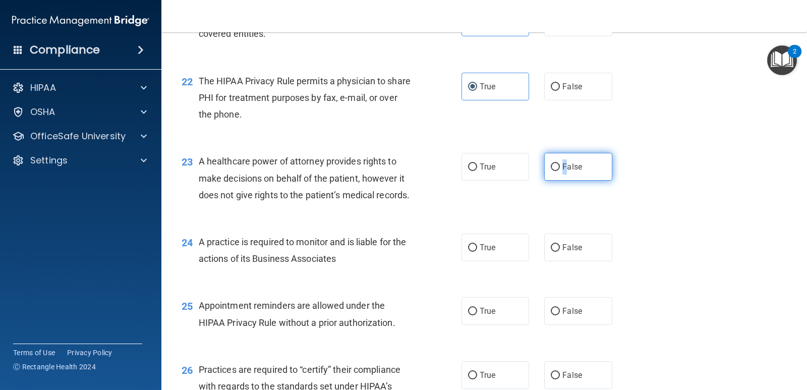
click at [553, 171] on input "False" at bounding box center [555, 167] width 9 height 8
radio input "true"
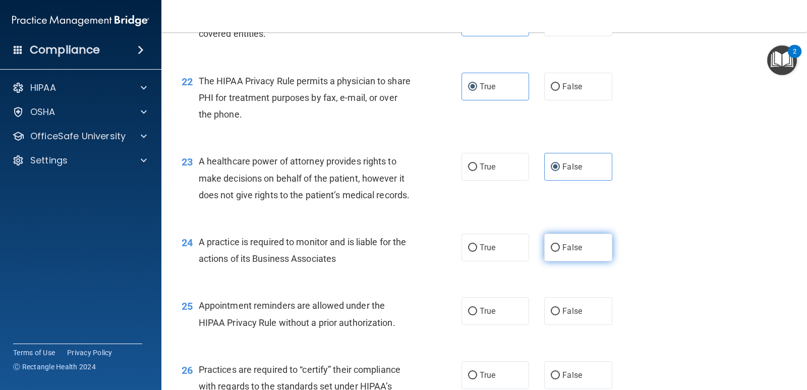
click at [562, 252] on span "False" at bounding box center [572, 248] width 20 height 10
click at [560, 252] on input "False" at bounding box center [555, 248] width 9 height 8
radio input "true"
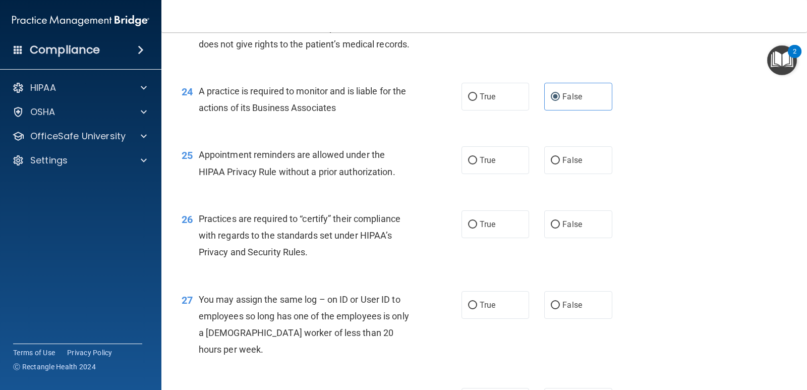
scroll to position [1967, 0]
click at [475, 174] on label "True" at bounding box center [496, 160] width 68 height 28
click at [475, 164] on input "True" at bounding box center [472, 160] width 9 height 8
radio input "true"
click at [576, 238] on label "False" at bounding box center [578, 224] width 68 height 28
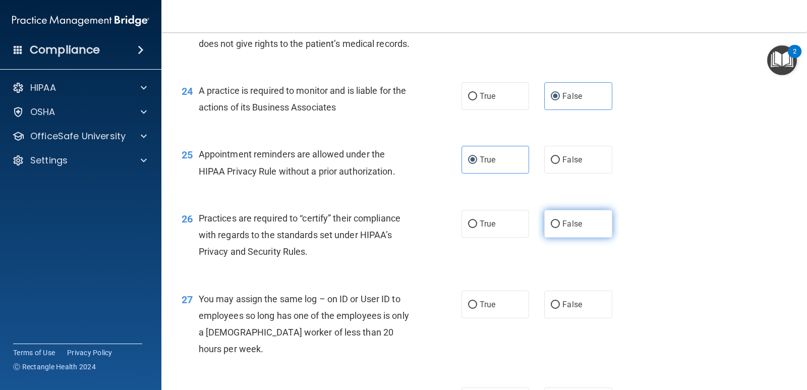
click at [560, 228] on input "False" at bounding box center [555, 224] width 9 height 8
radio input "true"
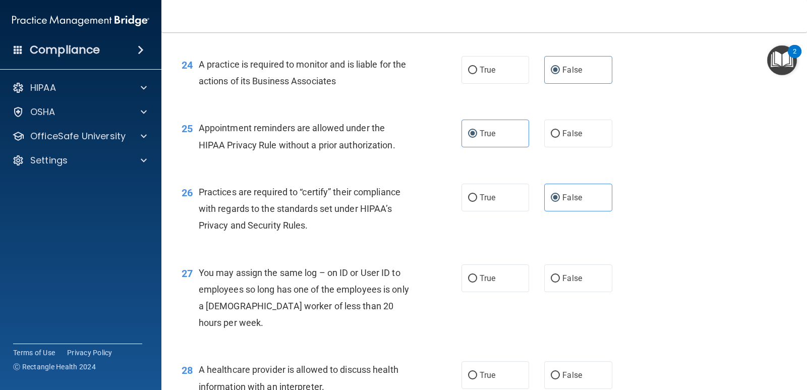
scroll to position [2018, 0]
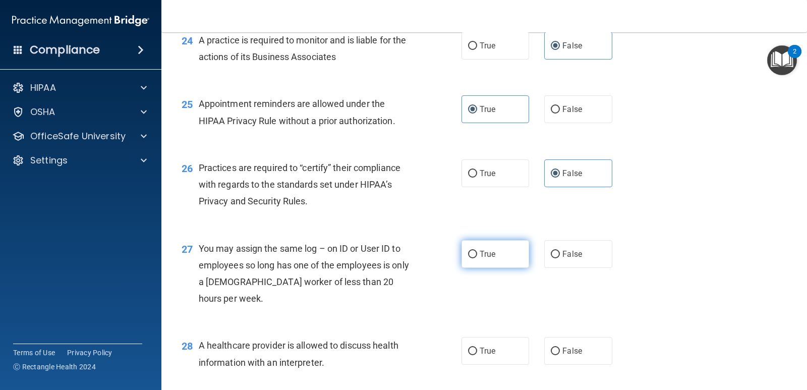
click at [512, 268] on label "True" at bounding box center [496, 254] width 68 height 28
click at [477, 258] on input "True" at bounding box center [472, 255] width 9 height 8
radio input "true"
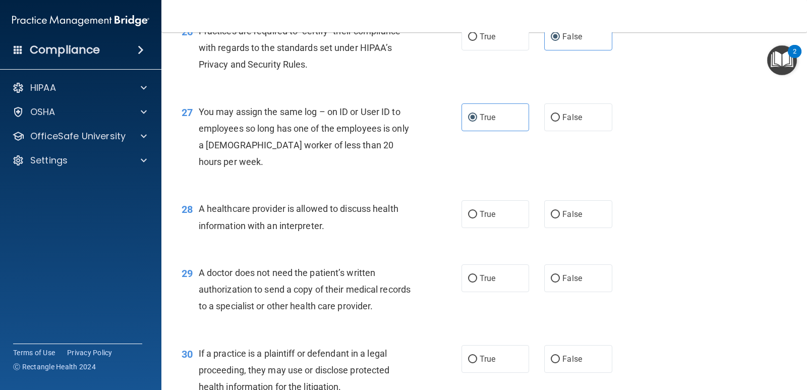
scroll to position [2169, 0]
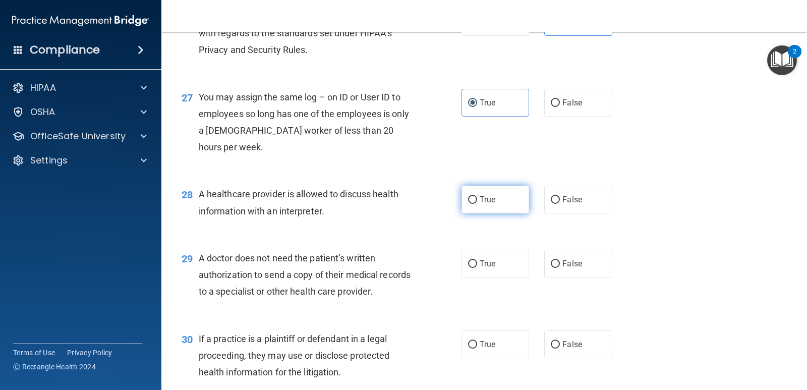
click at [491, 204] on span "True" at bounding box center [488, 200] width 16 height 10
click at [477, 204] on input "True" at bounding box center [472, 200] width 9 height 8
radio input "true"
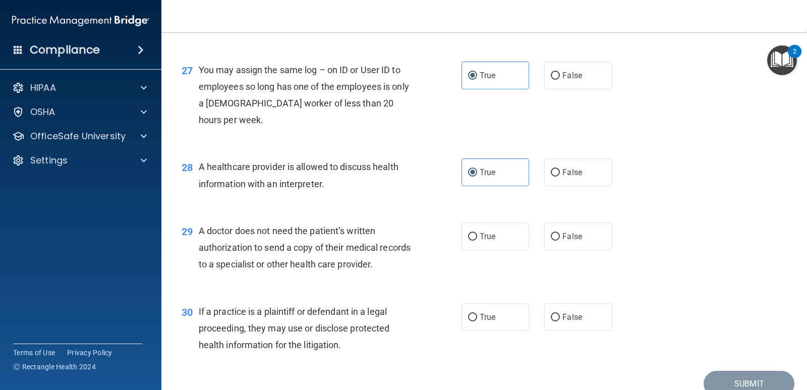
scroll to position [2219, 0]
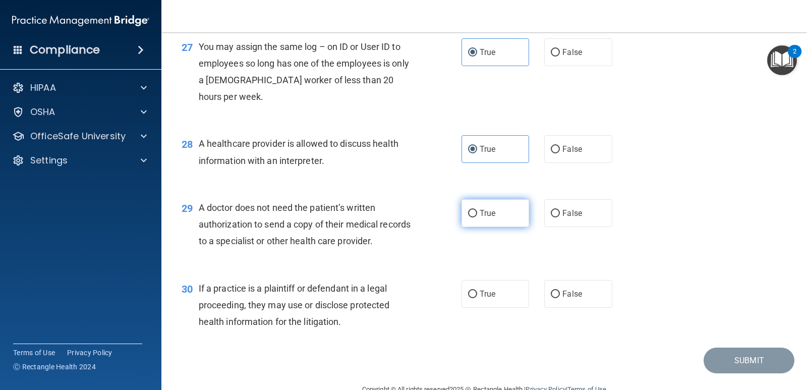
click at [469, 217] on input "True" at bounding box center [472, 214] width 9 height 8
radio input "true"
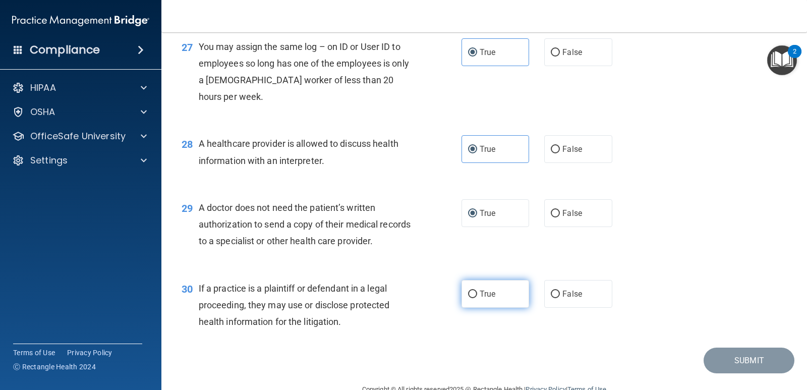
click at [484, 299] on span "True" at bounding box center [488, 294] width 16 height 10
click at [477, 298] on input "True" at bounding box center [472, 295] width 9 height 8
radio input "true"
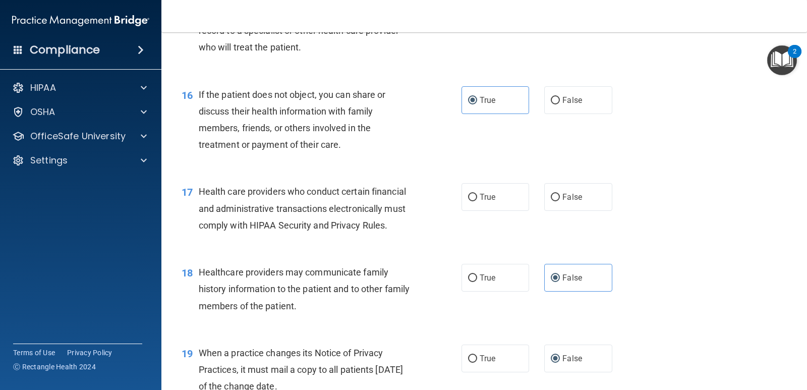
scroll to position [1284, 0]
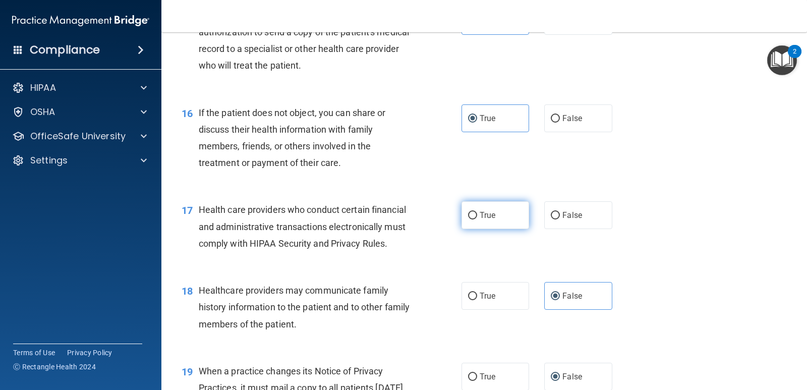
click at [472, 219] on input "True" at bounding box center [472, 216] width 9 height 8
radio input "true"
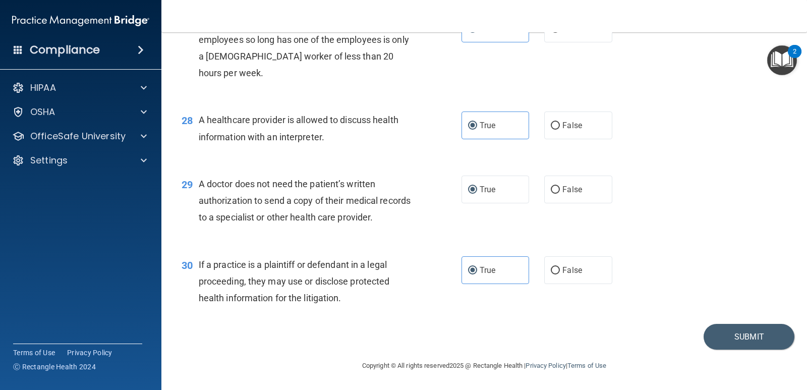
scroll to position [2293, 0]
click at [732, 339] on button "Submit" at bounding box center [749, 337] width 91 height 26
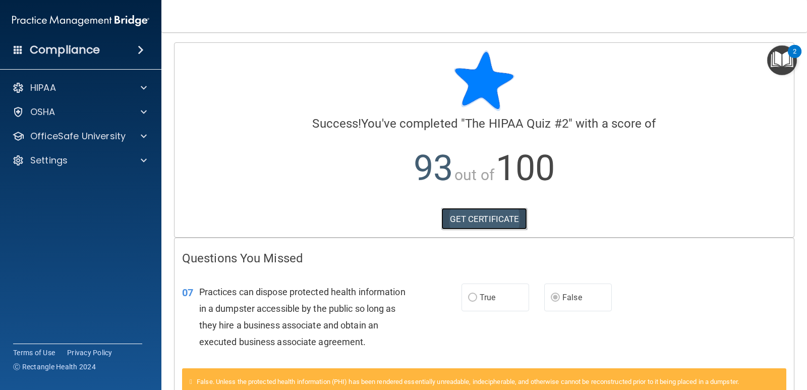
click at [505, 219] on link "GET CERTIFICATE" at bounding box center [484, 219] width 86 height 22
click at [71, 86] on div "HIPAA" at bounding box center [67, 88] width 125 height 12
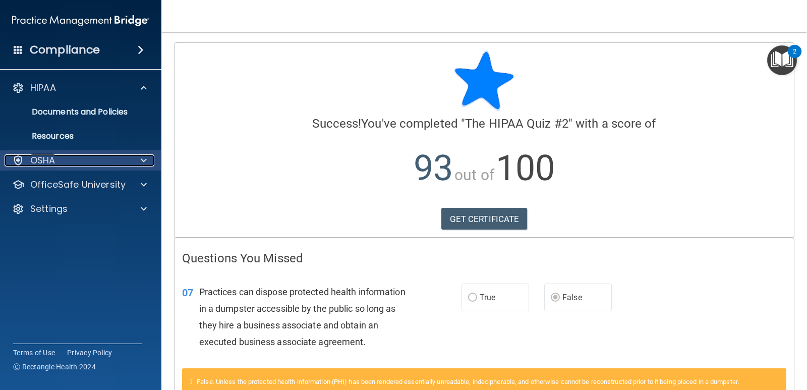
click at [70, 165] on div "OSHA" at bounding box center [67, 160] width 125 height 12
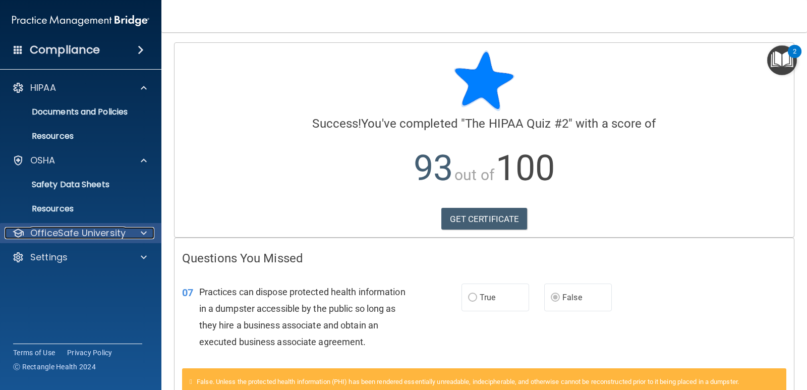
click at [73, 232] on p "OfficeSafe University" at bounding box center [77, 233] width 95 height 12
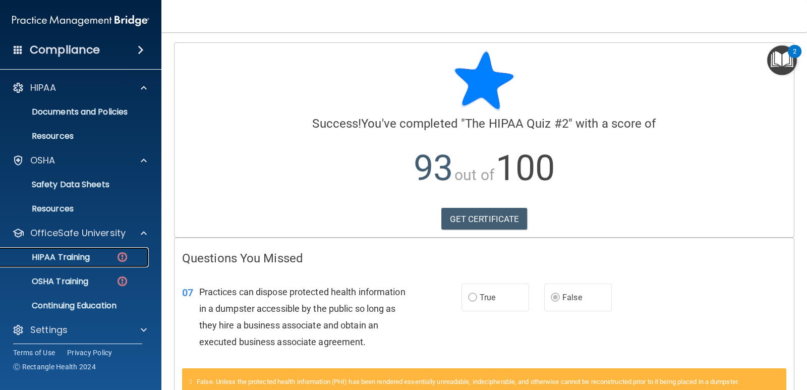
click at [96, 262] on div "HIPAA Training" at bounding box center [76, 257] width 138 height 10
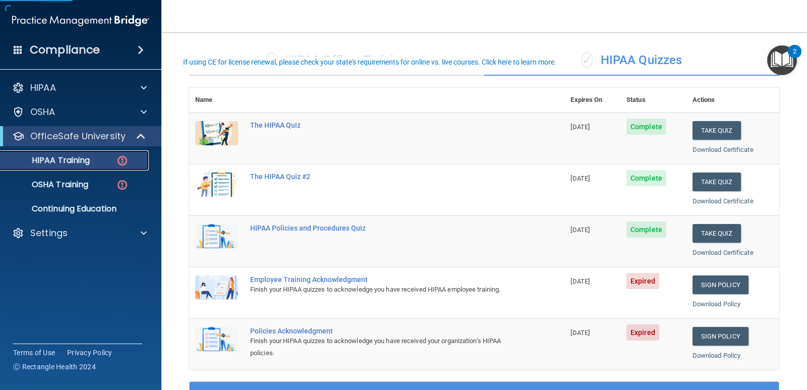
scroll to position [101, 0]
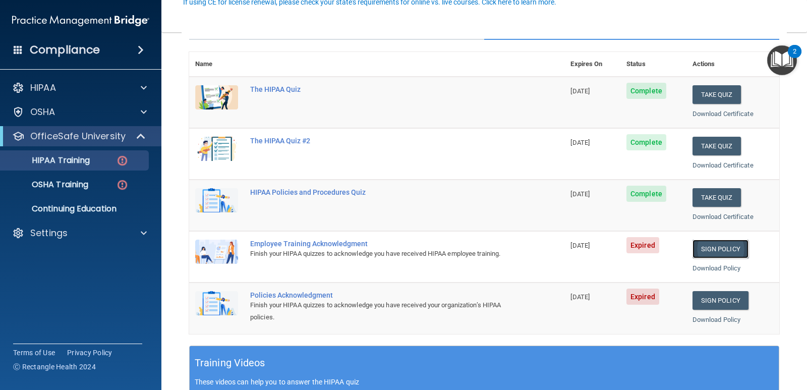
click at [700, 251] on link "Sign Policy" at bounding box center [721, 249] width 56 height 19
click at [723, 252] on link "Sign Policy" at bounding box center [721, 249] width 56 height 19
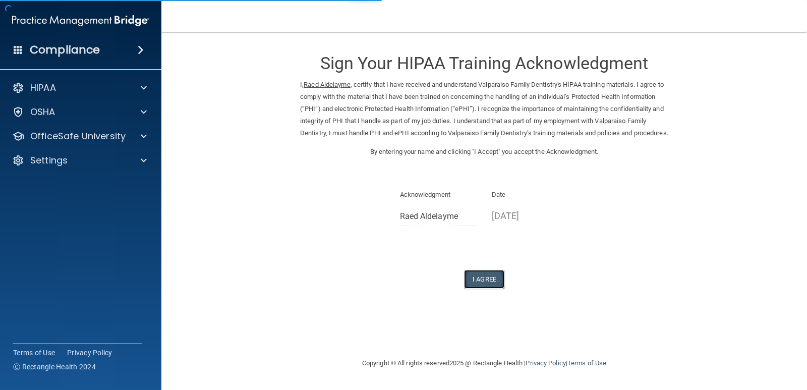
click at [495, 287] on button "I Agree" at bounding box center [484, 279] width 40 height 19
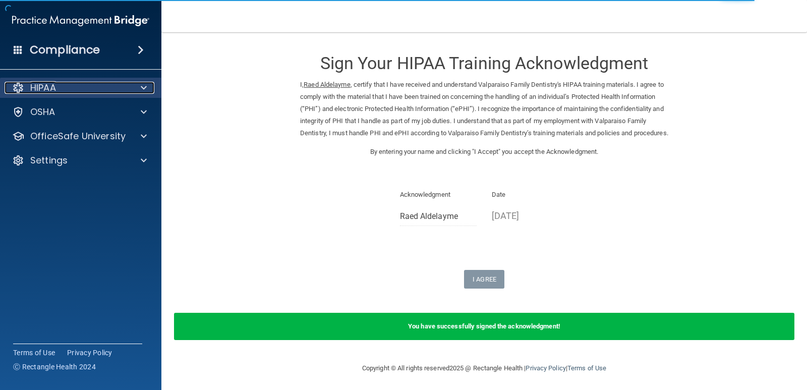
click at [65, 89] on div "HIPAA" at bounding box center [67, 88] width 125 height 12
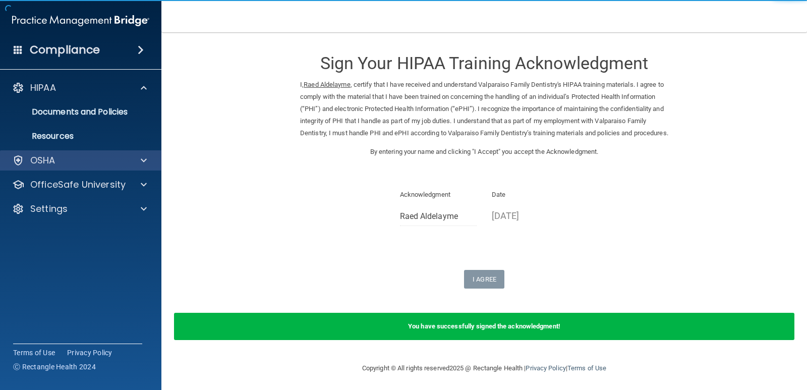
click at [79, 168] on div "OSHA" at bounding box center [81, 160] width 162 height 20
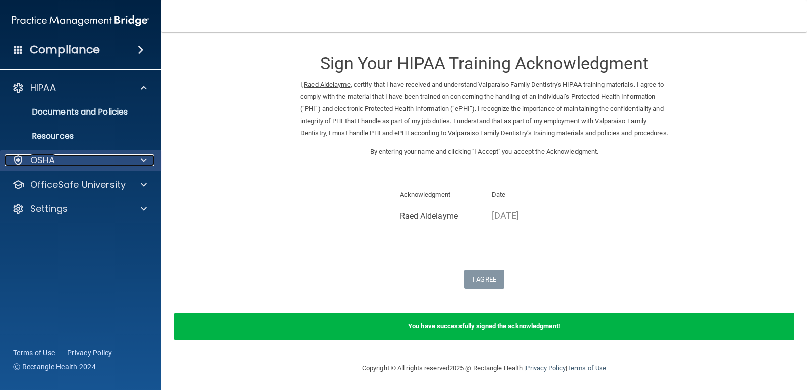
click at [140, 163] on div at bounding box center [142, 160] width 25 height 12
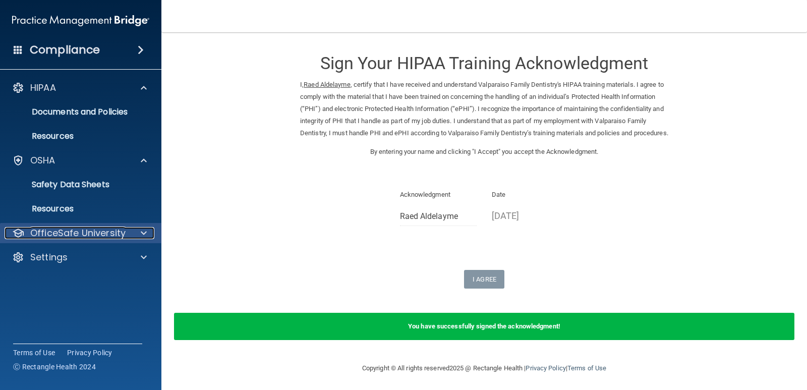
click at [108, 233] on p "OfficeSafe University" at bounding box center [77, 233] width 95 height 12
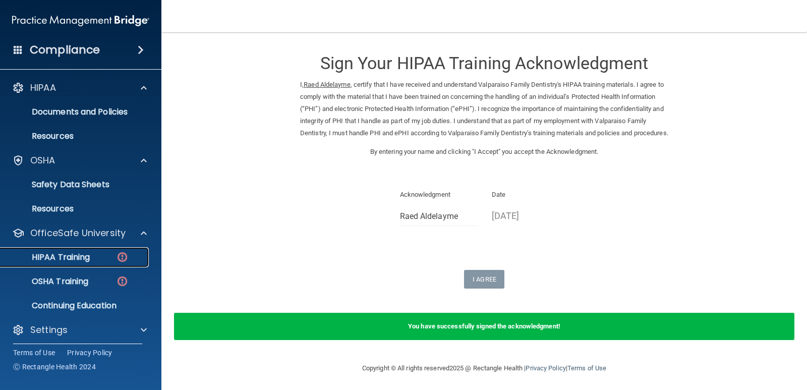
click at [119, 257] on img at bounding box center [122, 257] width 13 height 13
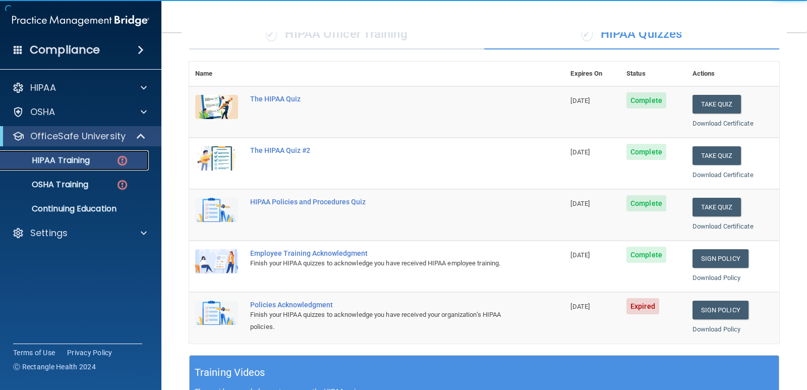
scroll to position [101, 0]
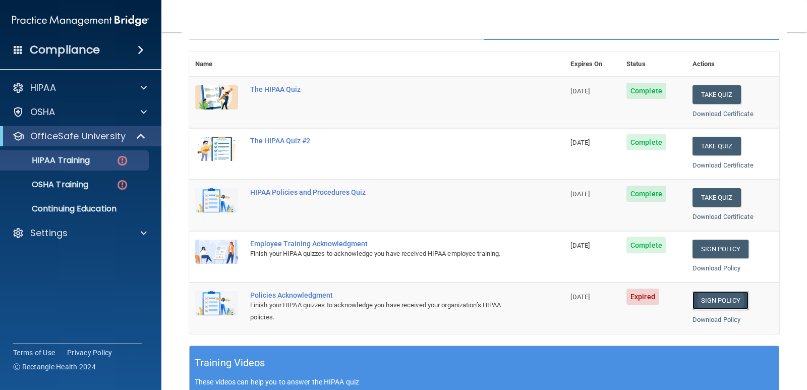
click at [696, 301] on link "Sign Policy" at bounding box center [721, 300] width 56 height 19
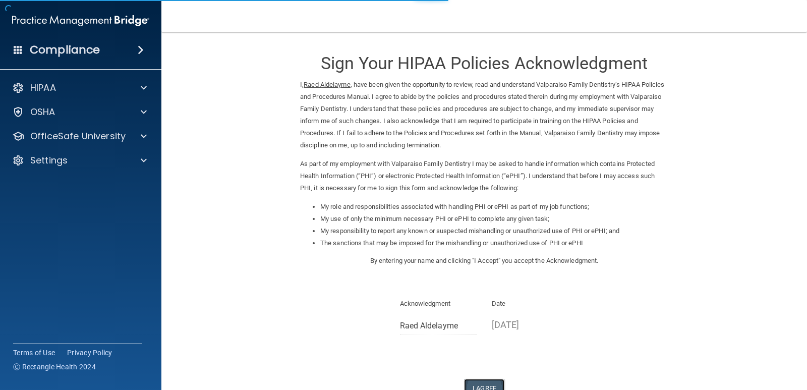
click at [473, 380] on button "I Agree" at bounding box center [484, 388] width 40 height 19
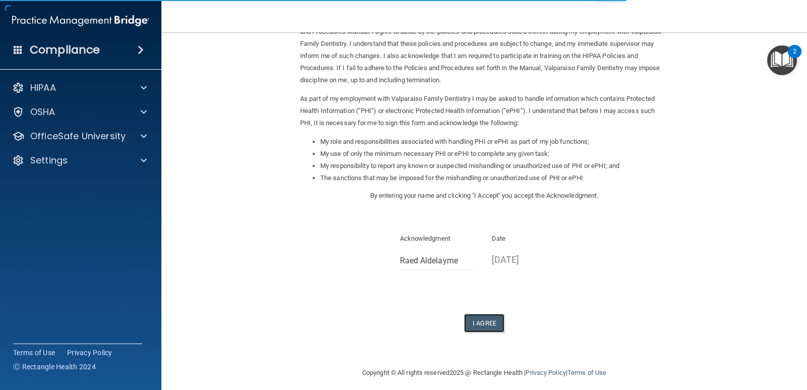
scroll to position [72, 0]
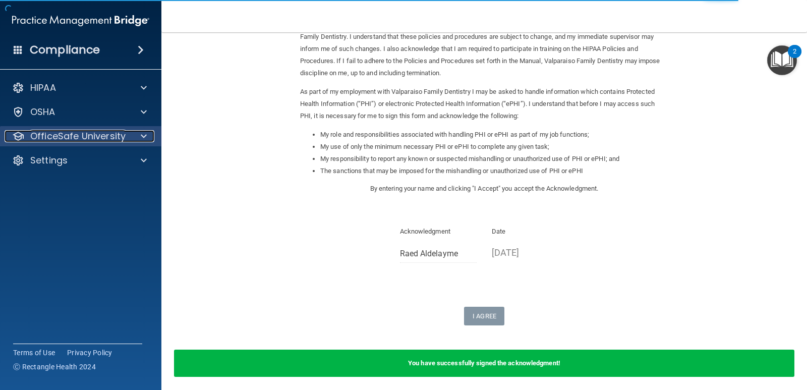
click at [143, 135] on span at bounding box center [144, 136] width 6 height 12
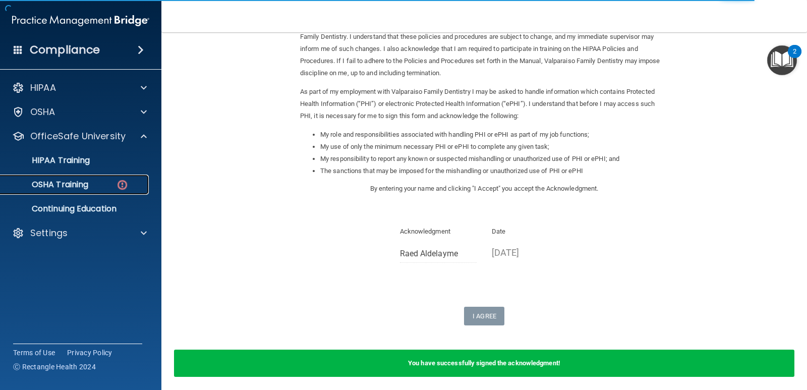
click at [90, 183] on div "OSHA Training" at bounding box center [76, 185] width 138 height 10
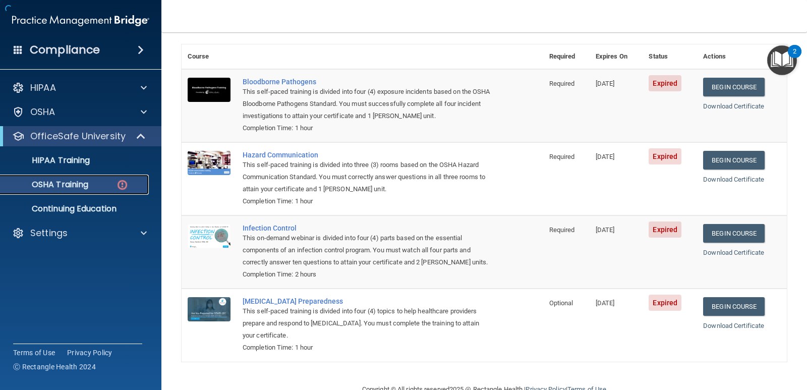
scroll to position [59, 0]
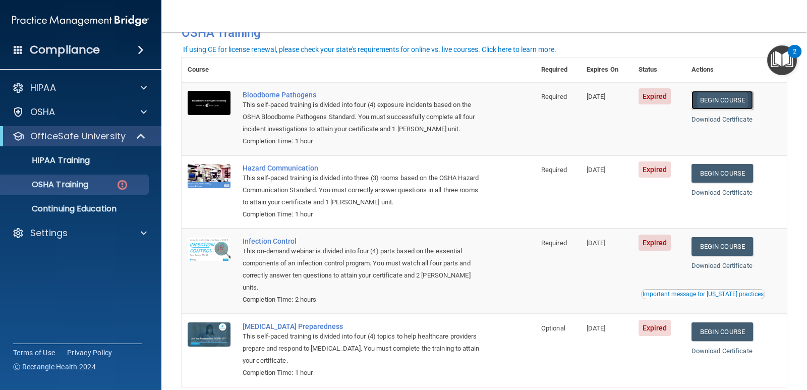
click at [716, 102] on link "Begin Course" at bounding box center [723, 100] width 62 height 19
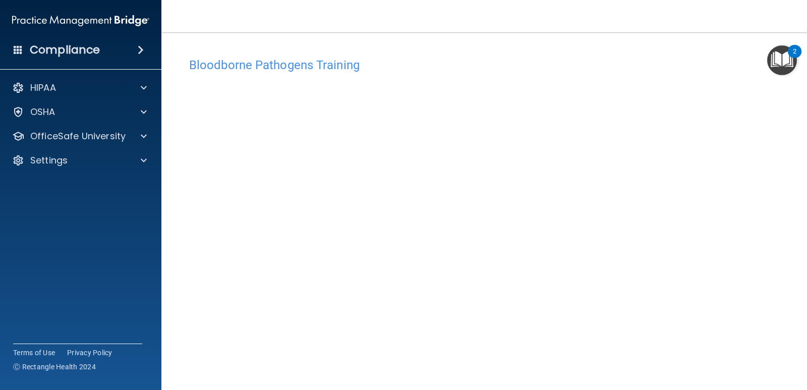
scroll to position [42, 0]
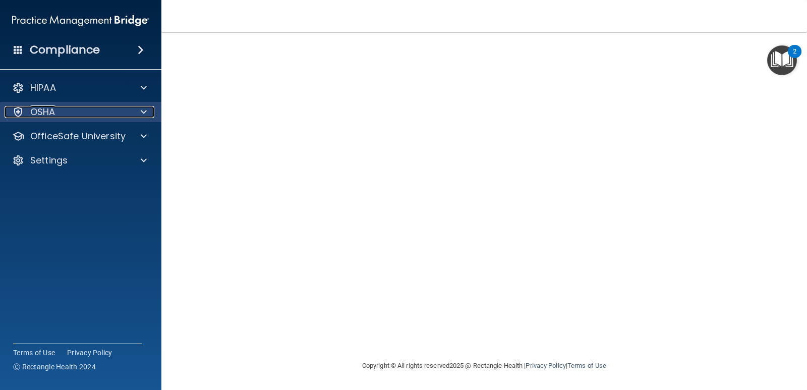
click at [95, 107] on div "OSHA" at bounding box center [67, 112] width 125 height 12
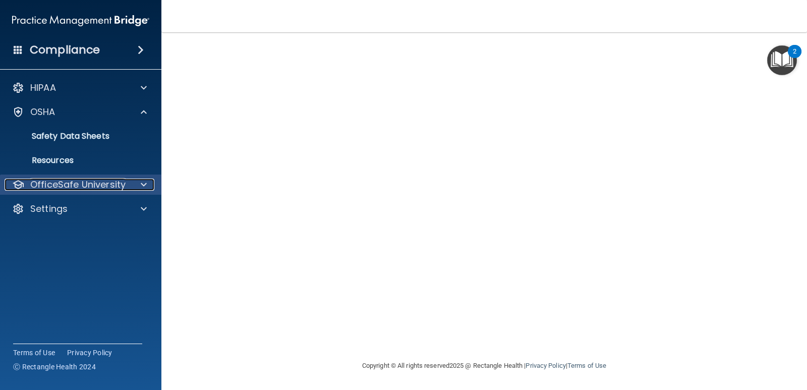
click at [117, 179] on p "OfficeSafe University" at bounding box center [77, 185] width 95 height 12
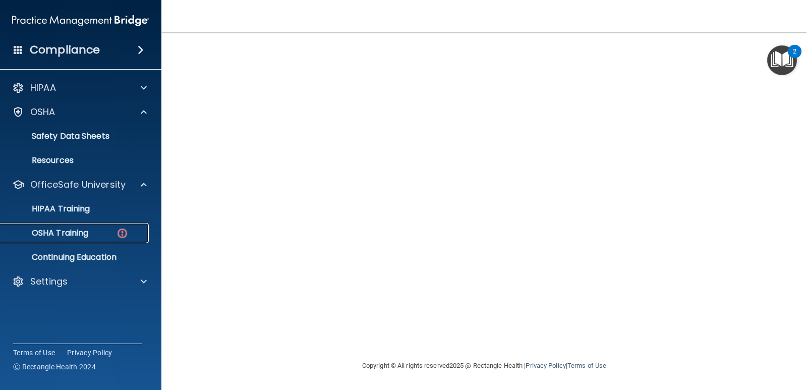
click at [100, 235] on div "OSHA Training" at bounding box center [76, 233] width 138 height 10
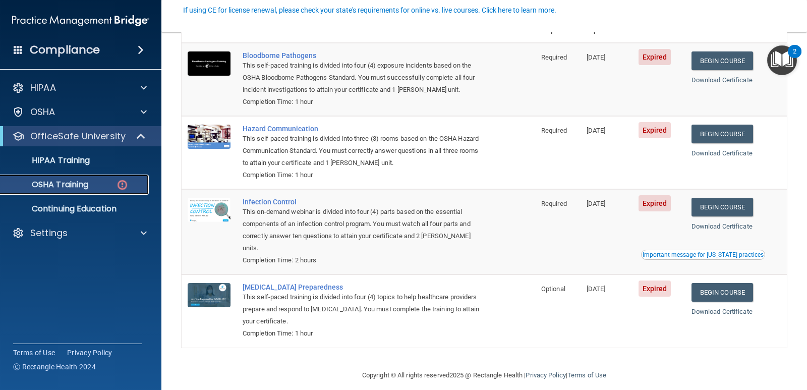
scroll to position [48, 0]
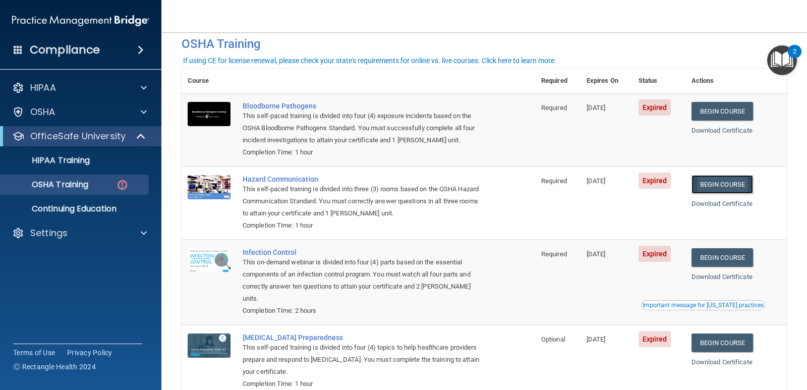
click at [731, 181] on link "Begin Course" at bounding box center [723, 184] width 62 height 19
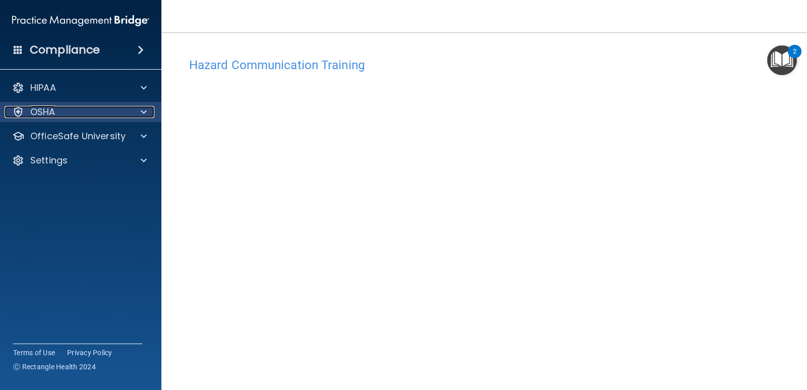
click at [111, 114] on div "OSHA" at bounding box center [67, 112] width 125 height 12
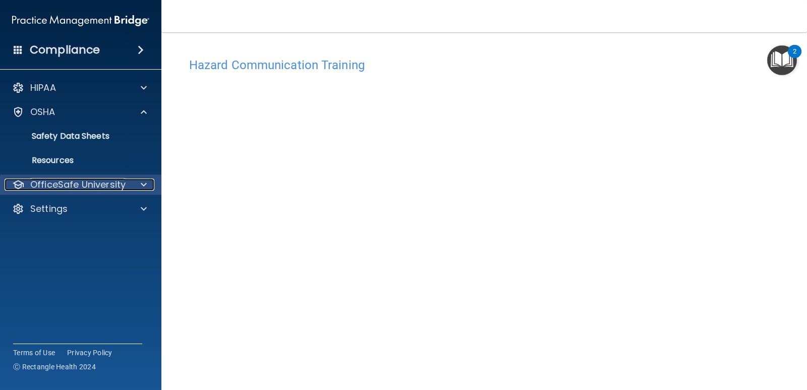
click at [109, 180] on p "OfficeSafe University" at bounding box center [77, 185] width 95 height 12
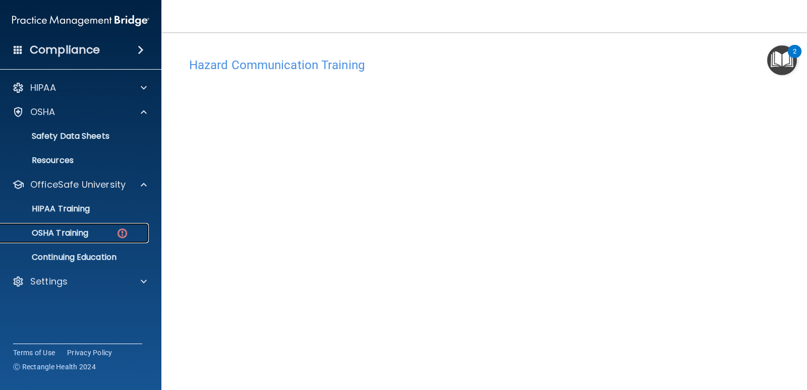
click at [119, 227] on img at bounding box center [122, 233] width 13 height 13
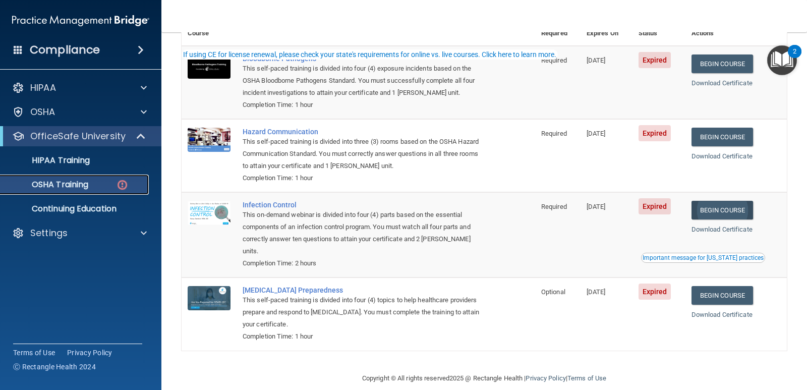
scroll to position [98, 0]
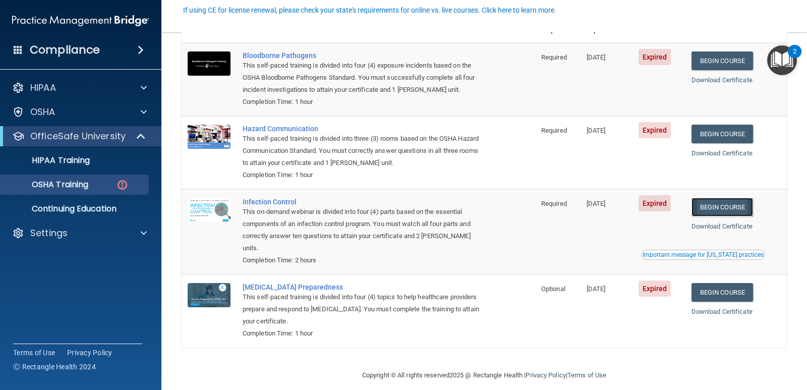
click at [729, 205] on link "Begin Course" at bounding box center [723, 207] width 62 height 19
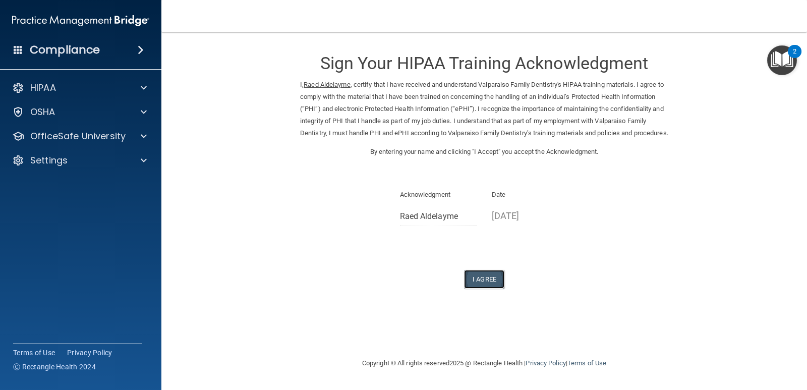
click at [497, 289] on button "I Agree" at bounding box center [484, 279] width 40 height 19
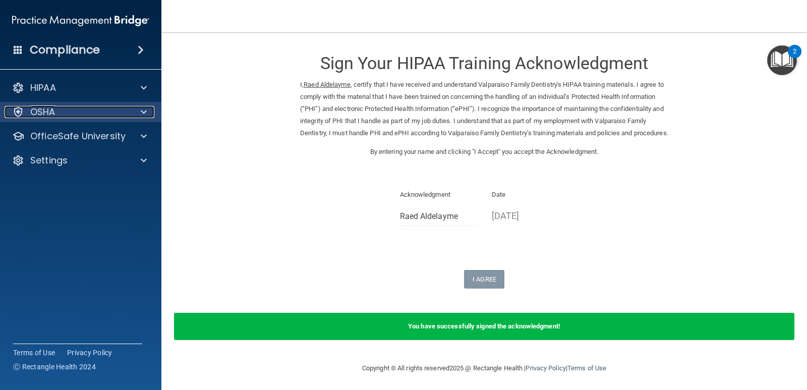
click at [133, 108] on div at bounding box center [142, 112] width 25 height 12
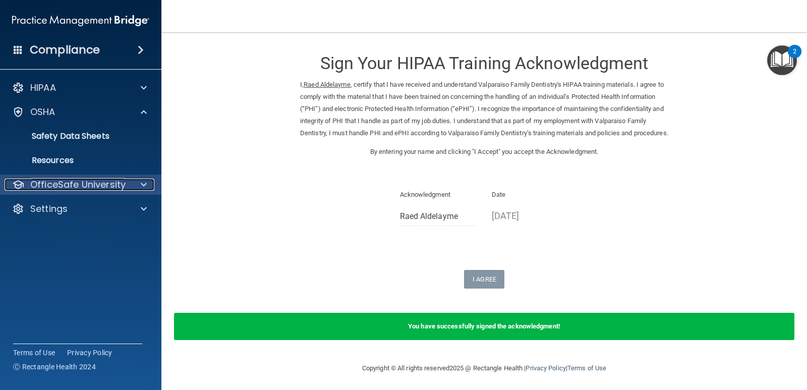
click at [149, 187] on div at bounding box center [142, 185] width 25 height 12
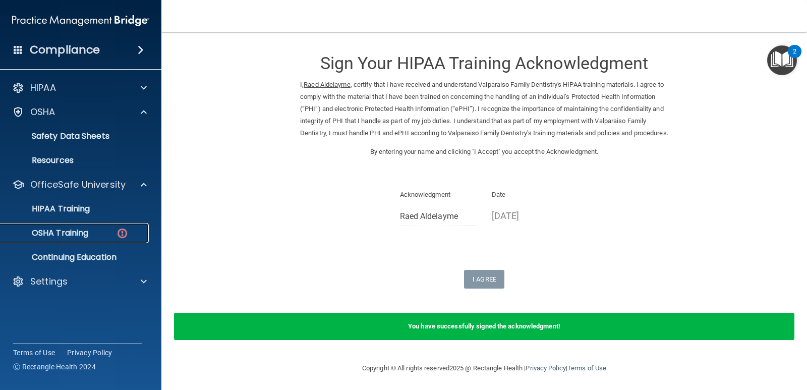
click at [123, 234] on img at bounding box center [122, 233] width 13 height 13
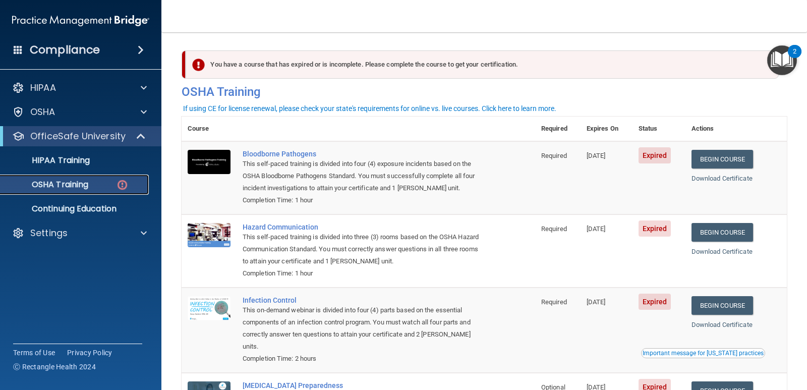
drag, startPoint x: 88, startPoint y: 188, endPoint x: 239, endPoint y: 194, distance: 150.9
click at [88, 187] on p "OSHA Training" at bounding box center [48, 185] width 82 height 10
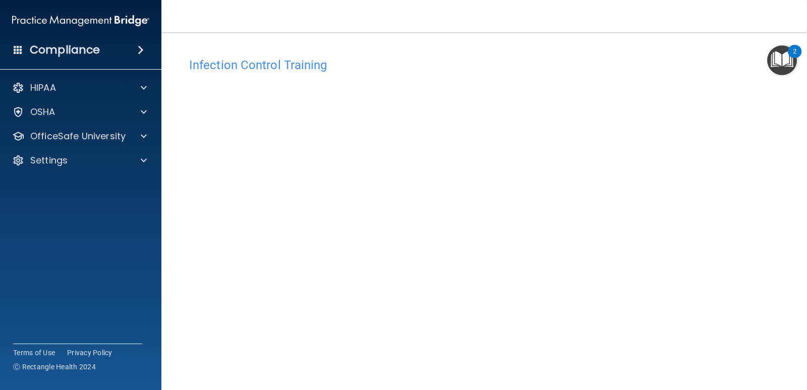
scroll to position [42, 0]
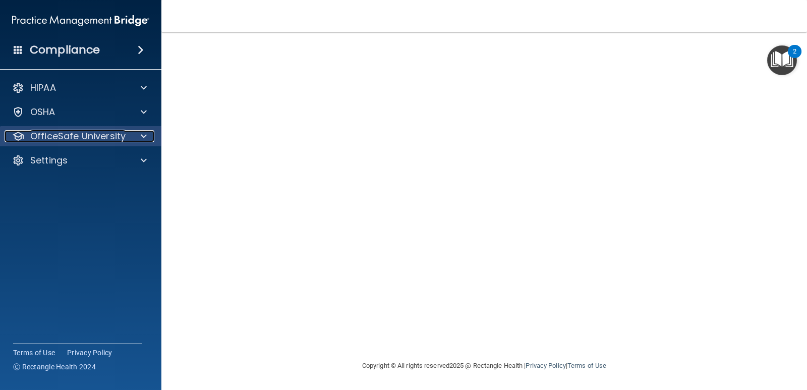
click at [146, 138] on span at bounding box center [144, 136] width 6 height 12
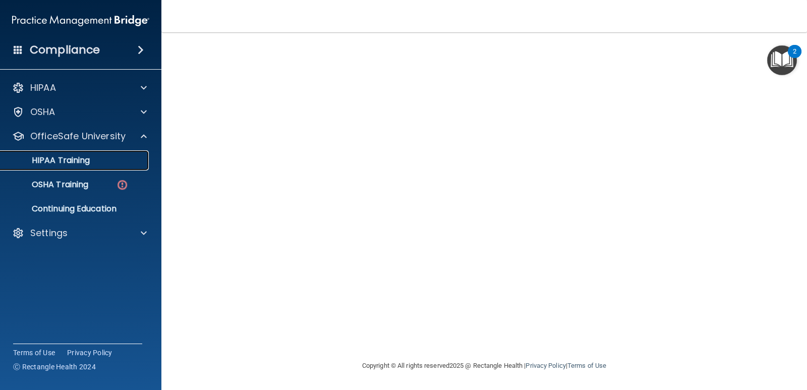
click at [89, 163] on p "HIPAA Training" at bounding box center [48, 160] width 83 height 10
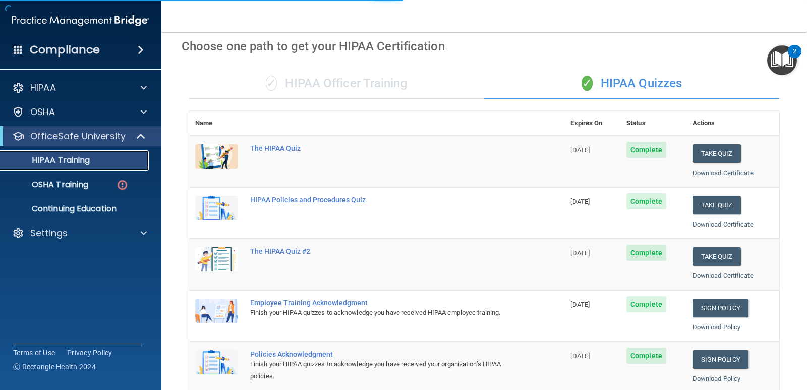
scroll to position [370, 0]
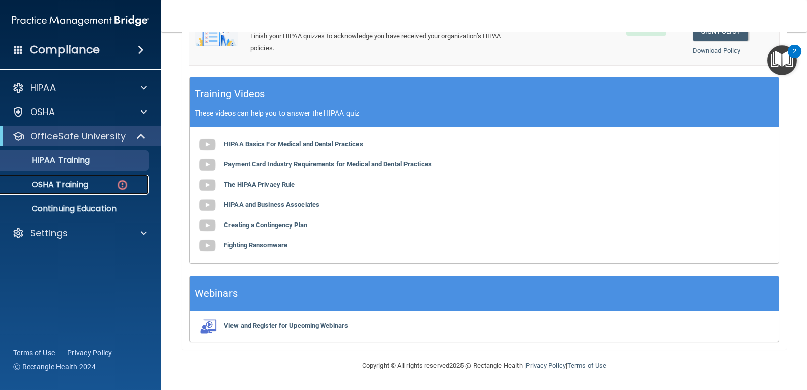
click at [91, 191] on link "OSHA Training" at bounding box center [69, 185] width 159 height 20
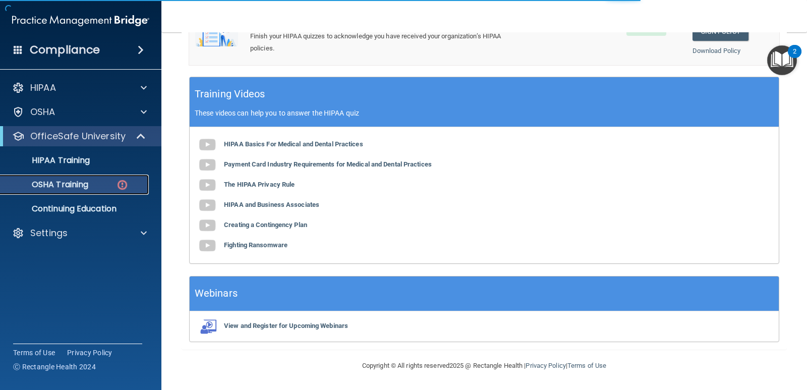
scroll to position [98, 0]
